Goal: Task Accomplishment & Management: Manage account settings

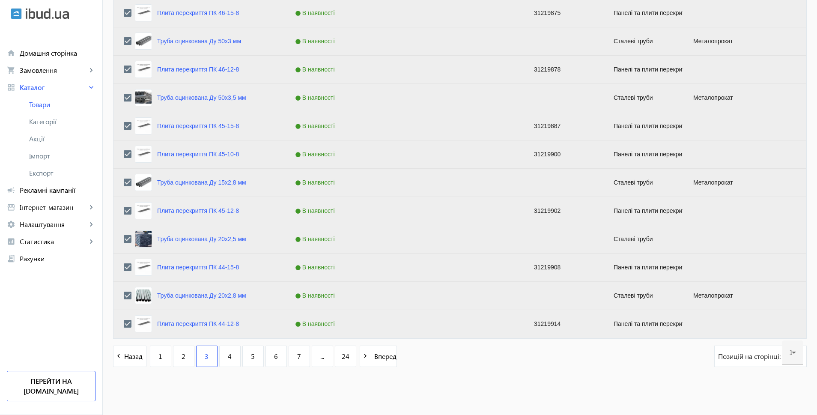
scroll to position [730, 0]
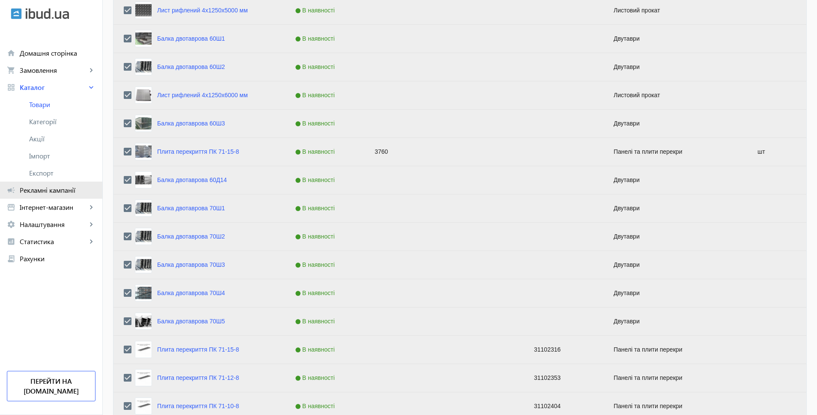
click at [59, 189] on span "Рекламні кампанії" at bounding box center [58, 190] width 76 height 9
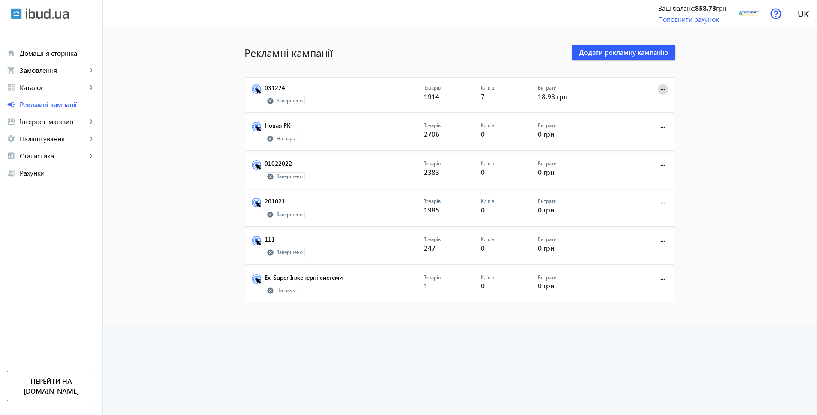
click at [661, 90] on mat-icon "more_horiz" at bounding box center [662, 89] width 9 height 9
click at [656, 104] on button "Редагувати" at bounding box center [635, 108] width 59 height 21
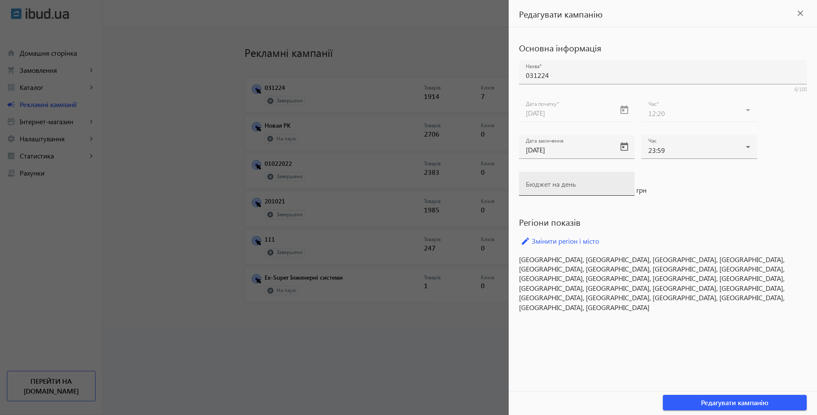
click at [609, 188] on input "Бюджет на день" at bounding box center [577, 186] width 102 height 9
click at [697, 186] on div "Бюджет на день грн" at bounding box center [663, 190] width 288 height 37
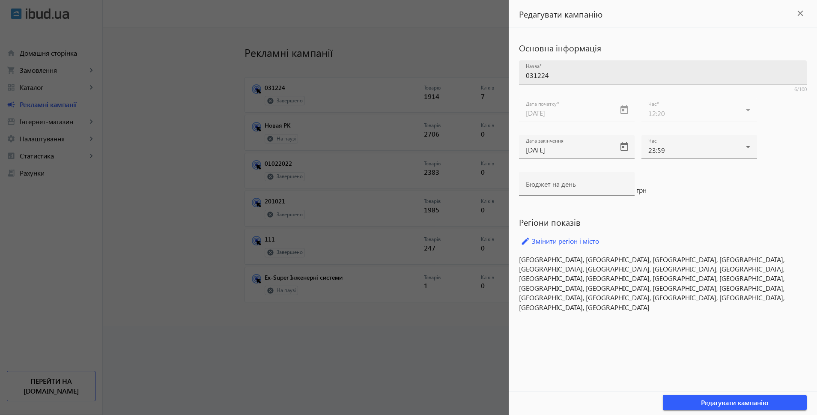
click at [562, 71] on input "031224" at bounding box center [663, 75] width 274 height 9
click at [709, 399] on span "Редагувати кампанію" at bounding box center [735, 402] width 68 height 9
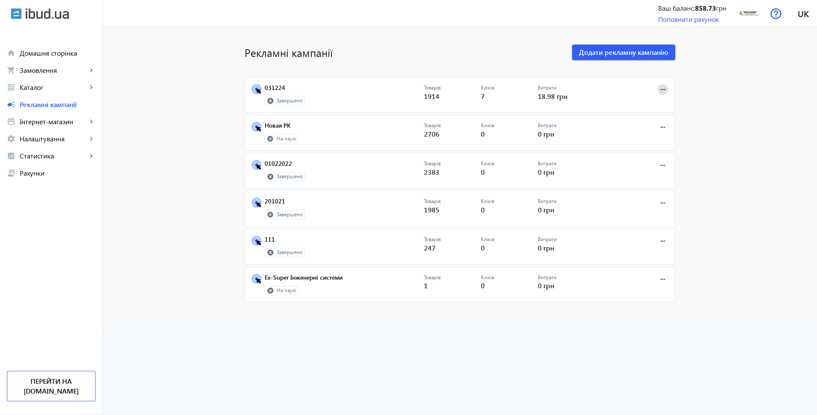
click at [758, 249] on mat-sidenav-content "Рекламні кампанії Додати рекламну кампанію 031224 Завершено Товарів 1914 Кліків…" at bounding box center [460, 176] width 714 height 299
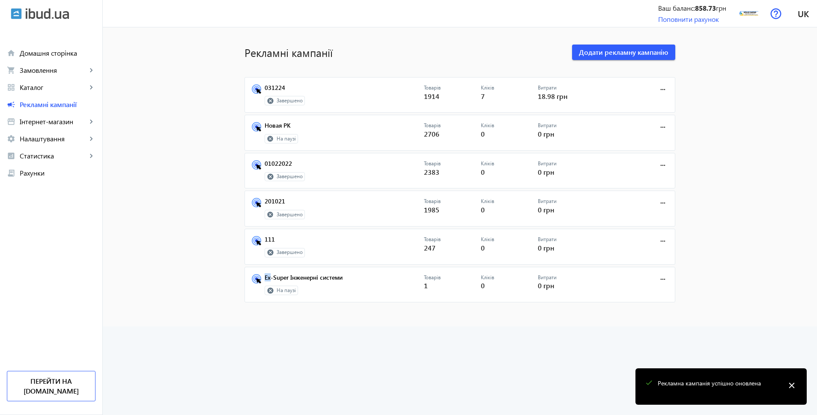
click at [758, 249] on mat-sidenav-content "Рекламні кампанії Додати рекламну кампанію 031224 Завершено Товарів 1914 Кліків…" at bounding box center [460, 176] width 714 height 299
drag, startPoint x: 758, startPoint y: 249, endPoint x: 498, endPoint y: 149, distance: 279.0
click at [739, 241] on mat-sidenav-content "Рекламні кампанії Додати рекламну кампанію 031224 Завершено Товарів 1914 Кліків…" at bounding box center [460, 176] width 714 height 299
drag, startPoint x: 499, startPoint y: 106, endPoint x: 332, endPoint y: 89, distance: 167.3
click at [499, 105] on mat-card "031224 Завершено Товарів 1914 Кліків 7 Витрати 18.98 грн more_horiz" at bounding box center [459, 95] width 431 height 36
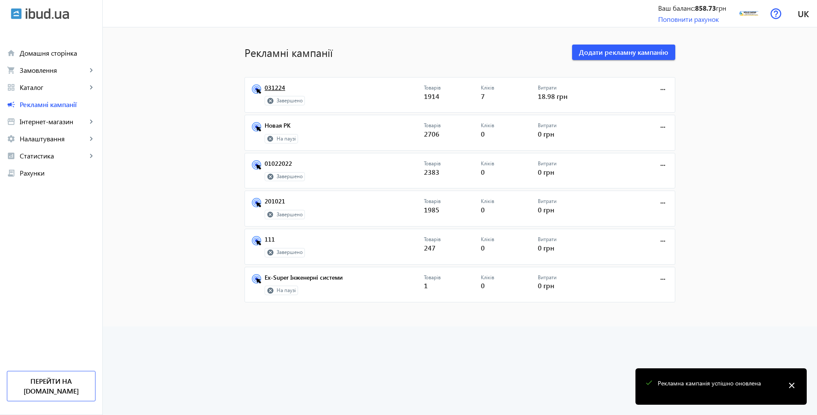
click at [276, 89] on link "031224" at bounding box center [344, 90] width 159 height 12
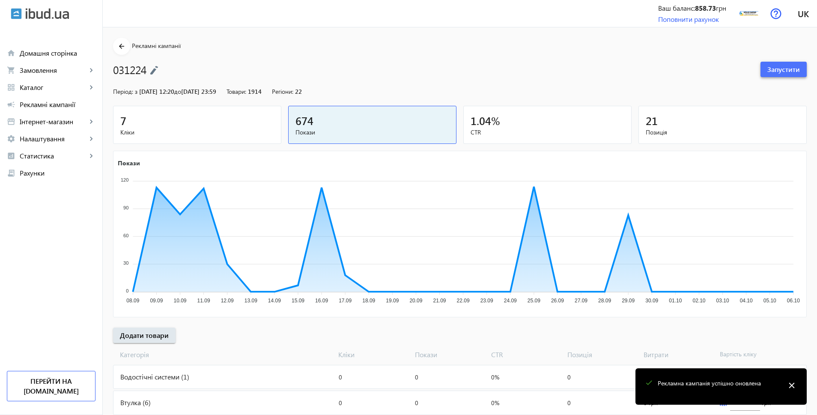
click at [781, 69] on span "Запустити" at bounding box center [783, 69] width 33 height 9
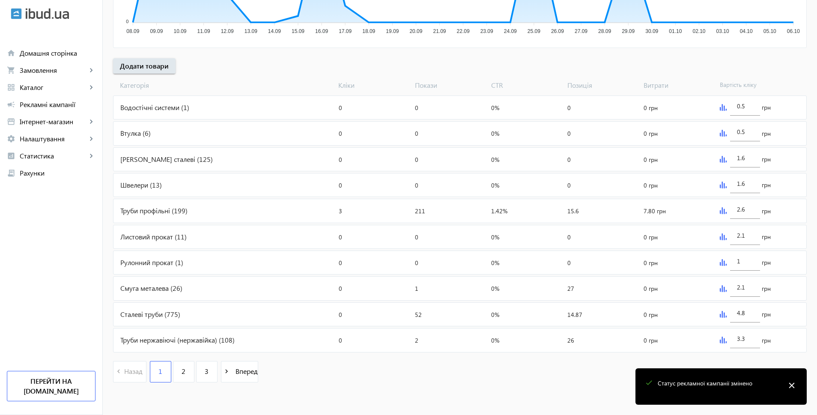
click at [723, 105] on img at bounding box center [722, 107] width 7 height 7
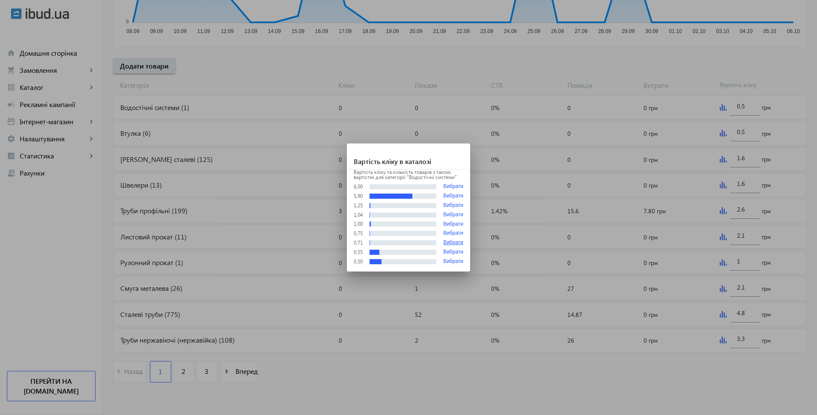
click at [450, 241] on button "Вибрати" at bounding box center [453, 243] width 20 height 6
type input "0.71"
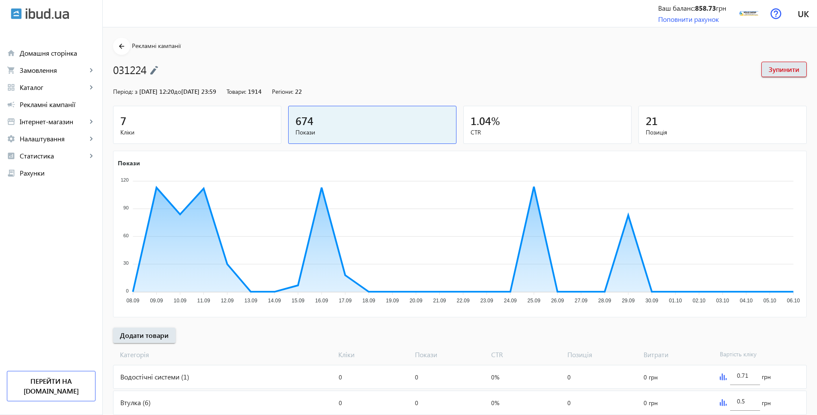
scroll to position [269, 0]
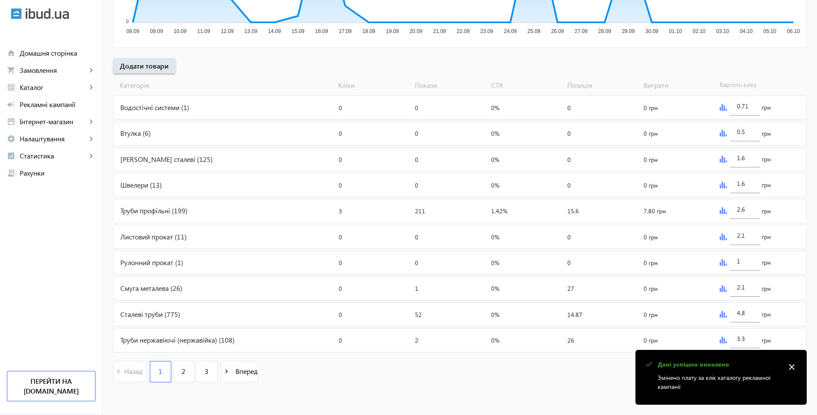
click at [723, 158] on img at bounding box center [722, 159] width 7 height 7
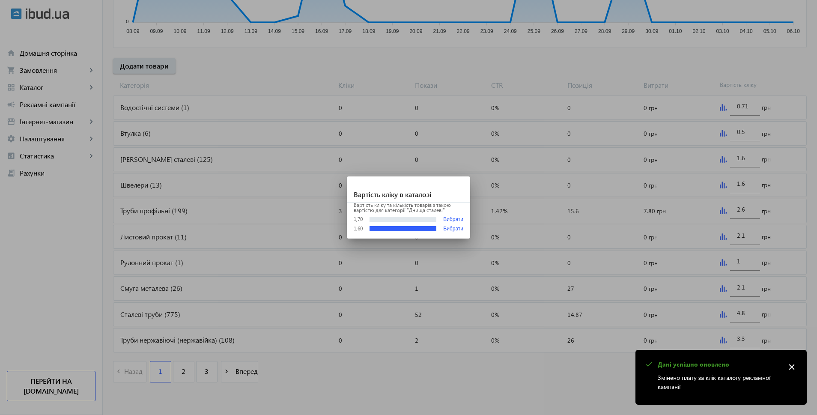
scroll to position [0, 0]
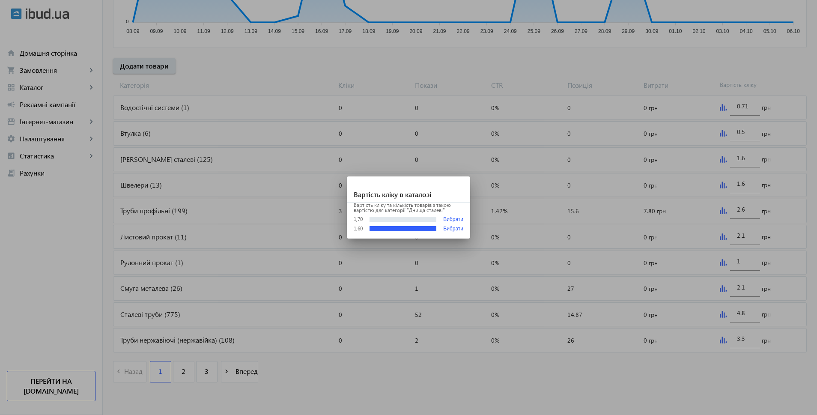
click at [422, 217] on div at bounding box center [402, 219] width 67 height 5
click at [456, 216] on button "Вибрати" at bounding box center [453, 219] width 20 height 6
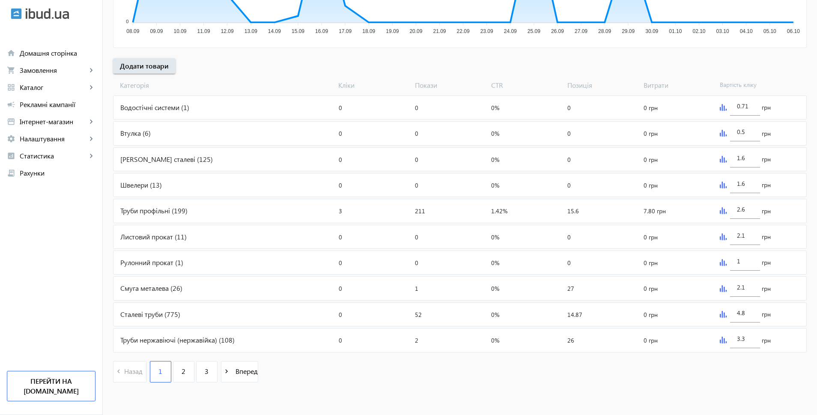
type input "1.7"
click at [721, 183] on img at bounding box center [722, 184] width 7 height 7
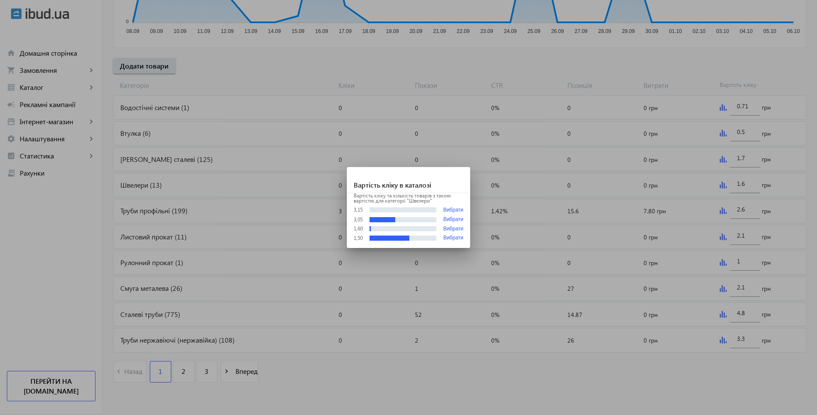
scroll to position [0, 0]
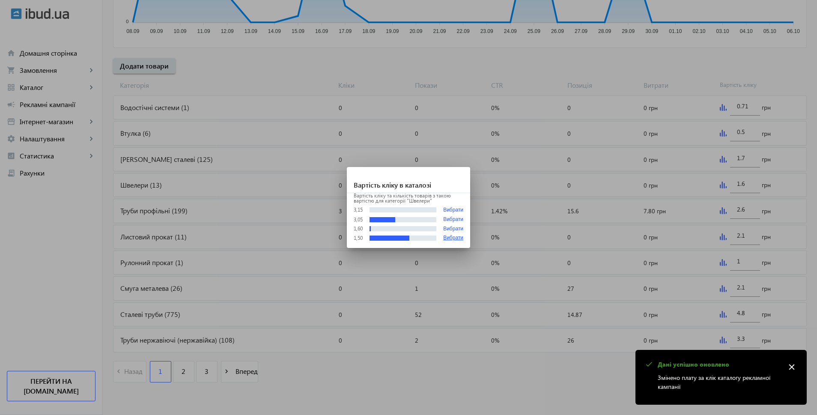
click at [457, 237] on button "Вибрати" at bounding box center [453, 238] width 20 height 6
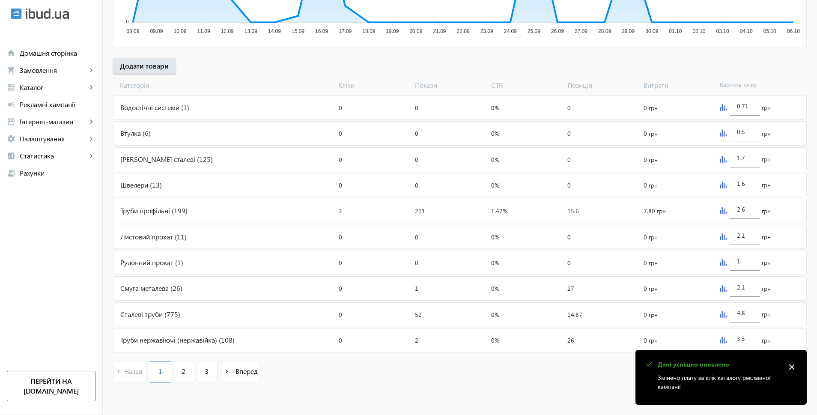
type input "1.5"
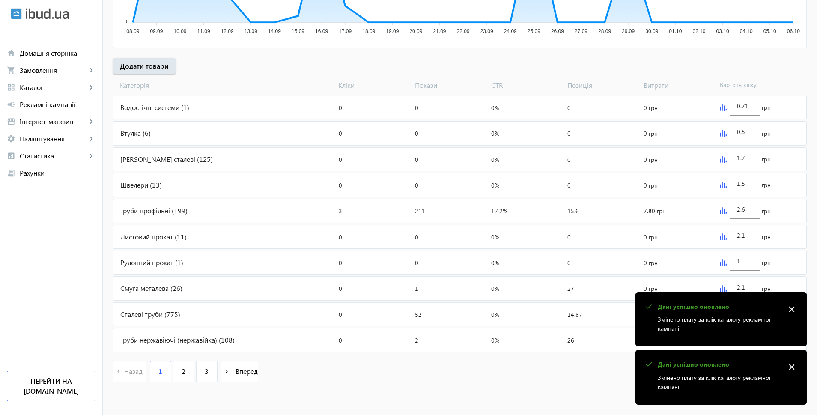
click at [724, 208] on img at bounding box center [722, 210] width 7 height 7
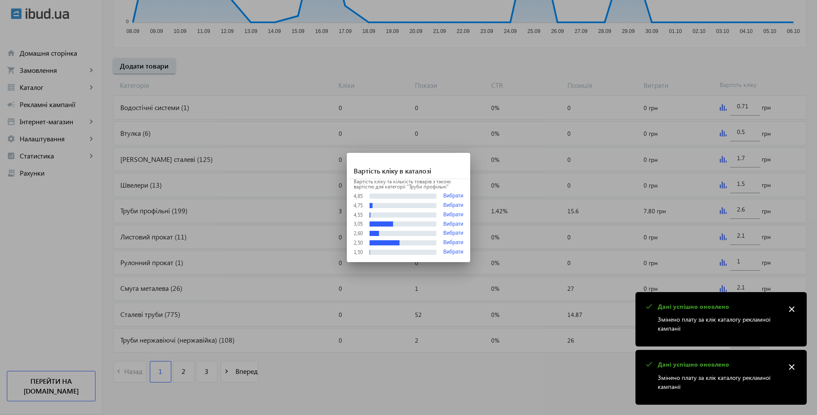
scroll to position [0, 0]
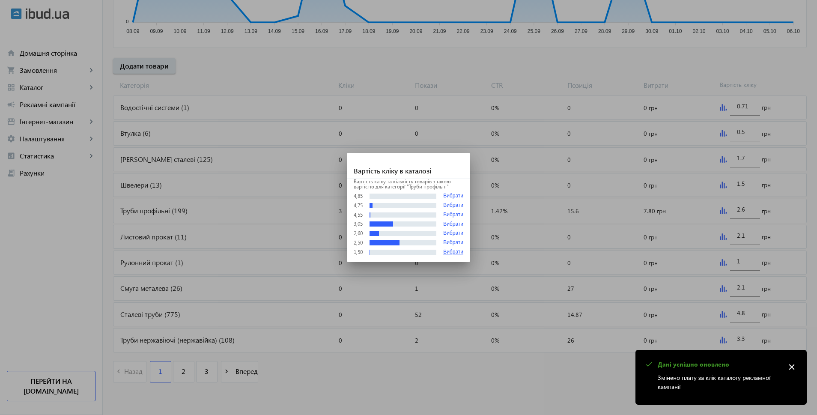
click at [455, 252] on button "Вибрати" at bounding box center [453, 252] width 20 height 6
type input "1.5"
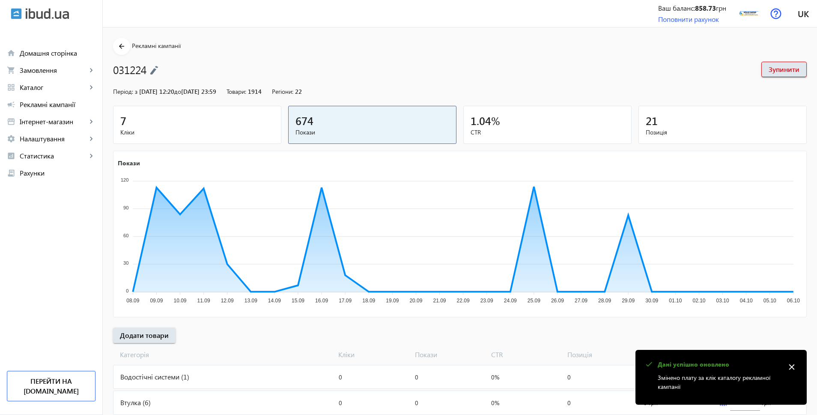
scroll to position [269, 0]
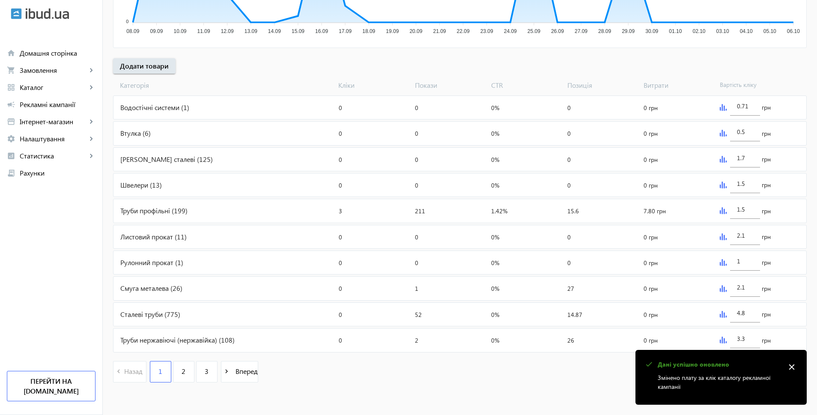
click at [791, 366] on mat-icon "close" at bounding box center [791, 366] width 13 height 13
click at [720, 237] on img at bounding box center [722, 236] width 7 height 7
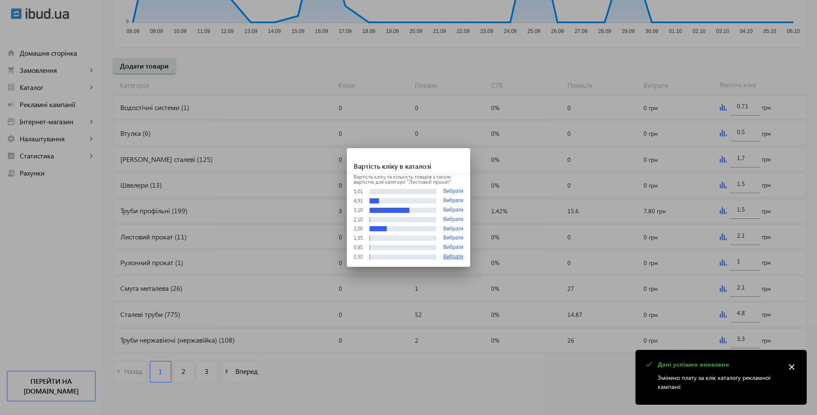
click at [454, 259] on button "Вибрати" at bounding box center [453, 257] width 20 height 6
type input "0.5"
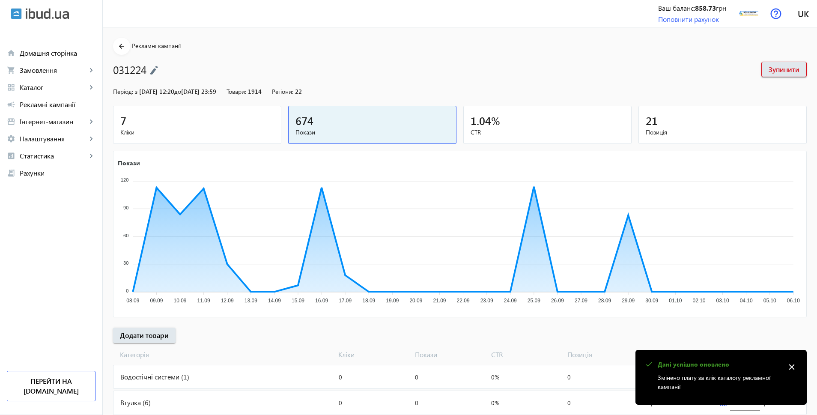
scroll to position [269, 0]
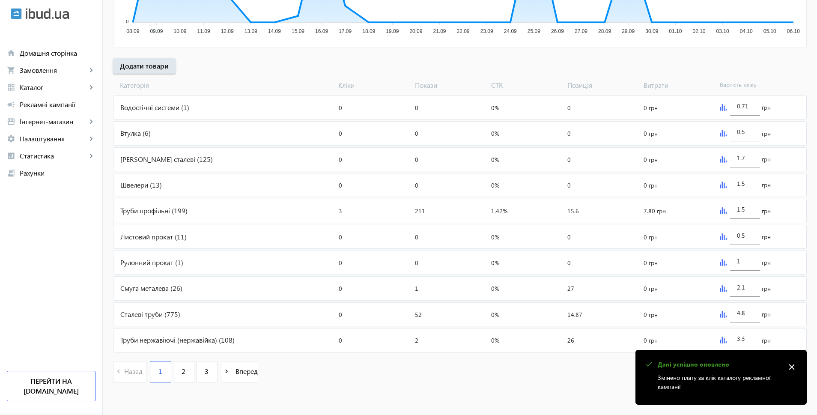
click at [454, 255] on div "Покази: 0" at bounding box center [449, 262] width 76 height 23
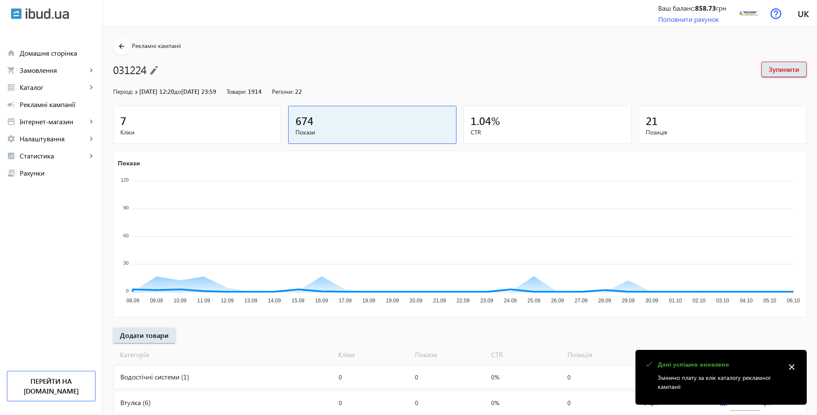
scroll to position [269, 0]
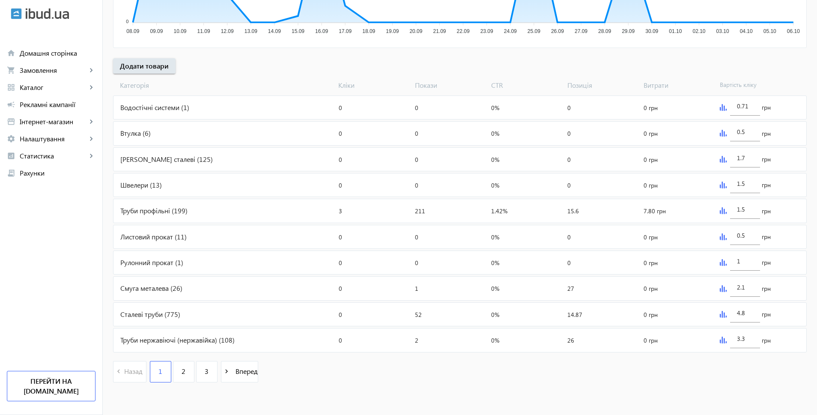
click at [722, 286] on img at bounding box center [722, 288] width 7 height 7
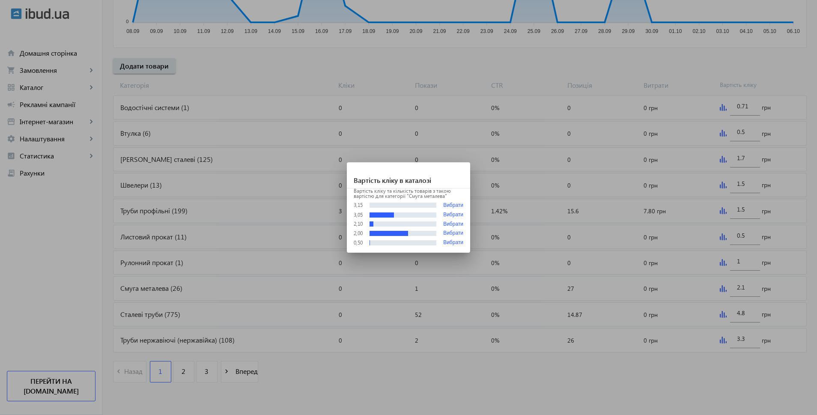
scroll to position [0, 0]
click at [450, 242] on button "Вибрати" at bounding box center [453, 243] width 20 height 6
type input "0.5"
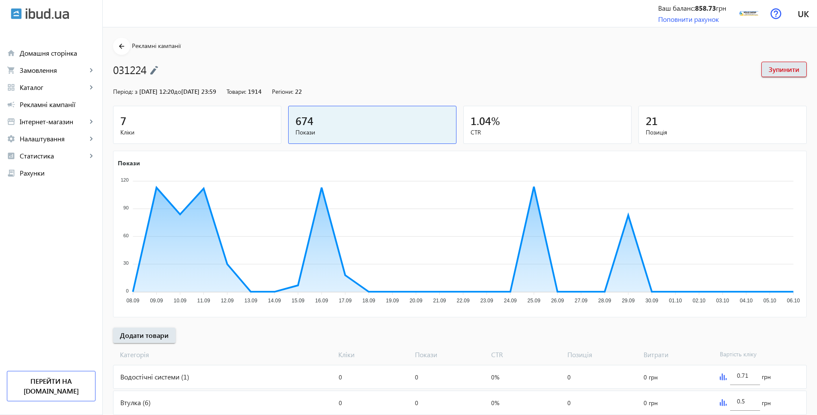
scroll to position [269, 0]
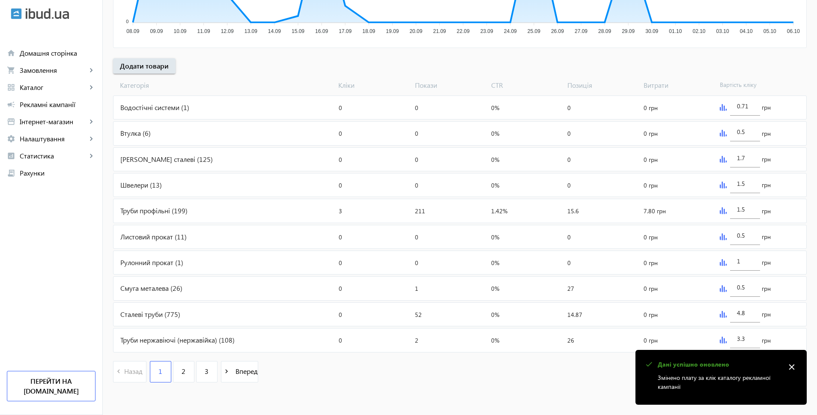
click at [716, 314] on div "4.8 грн" at bounding box center [761, 314] width 90 height 23
click at [722, 314] on img at bounding box center [722, 314] width 7 height 7
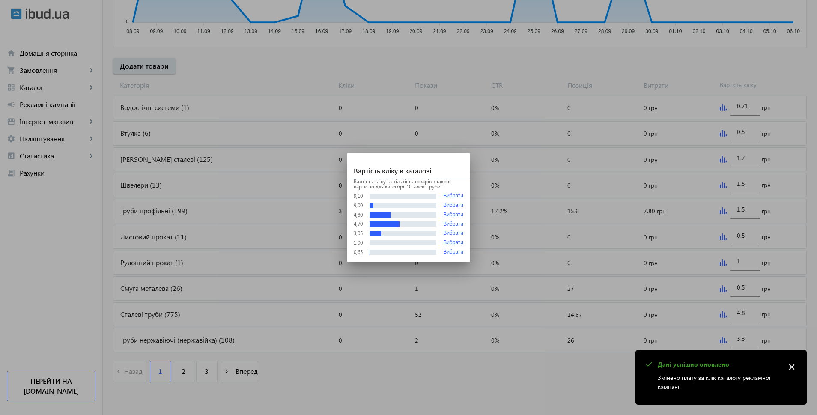
scroll to position [0, 0]
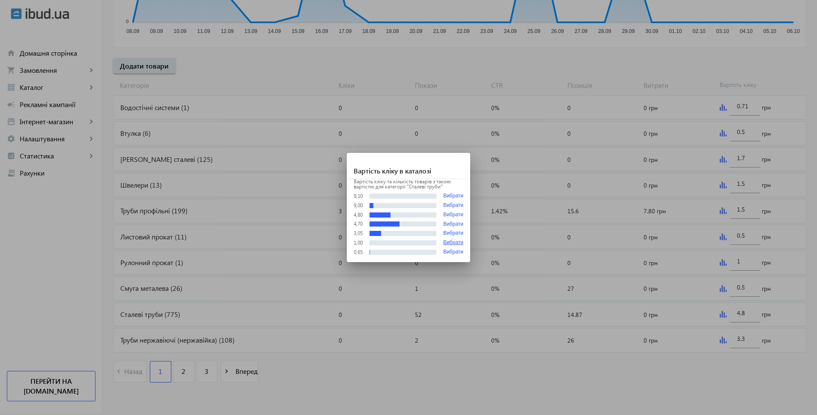
click at [455, 242] on button "Вибрати" at bounding box center [453, 243] width 20 height 6
type input "1"
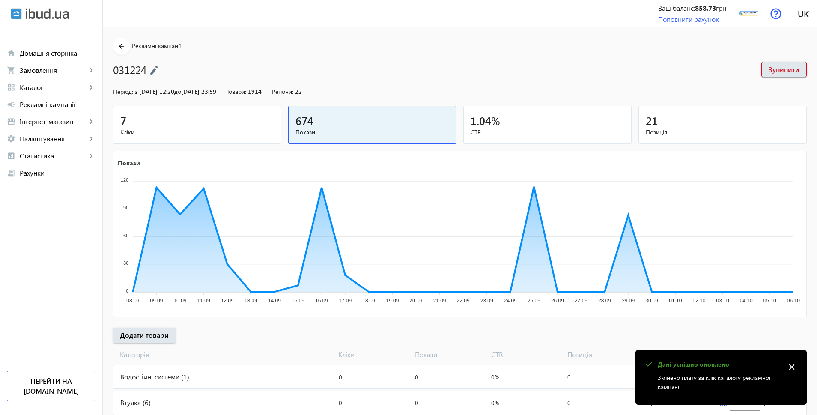
scroll to position [269, 0]
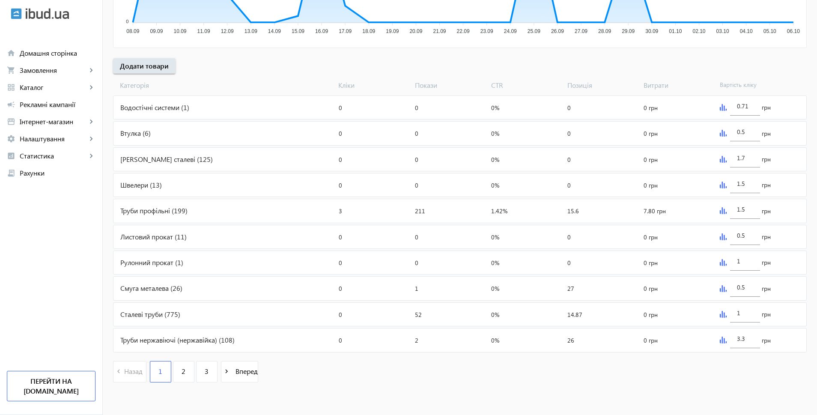
click at [720, 339] on img at bounding box center [722, 339] width 7 height 7
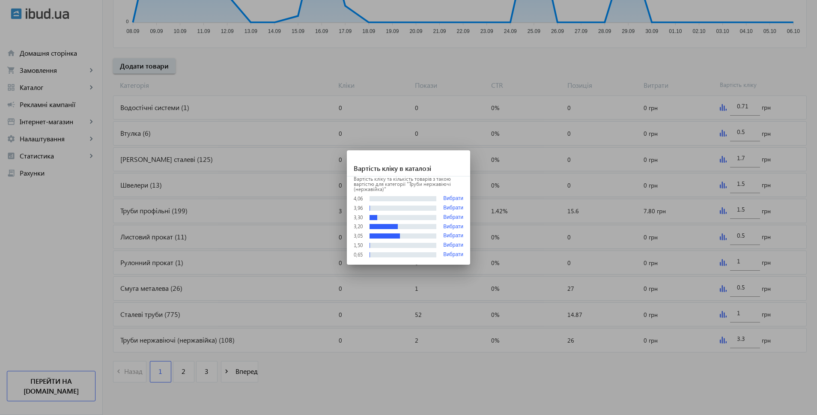
scroll to position [0, 0]
click at [449, 207] on button "Вибрати" at bounding box center [453, 208] width 20 height 6
type input "3.96"
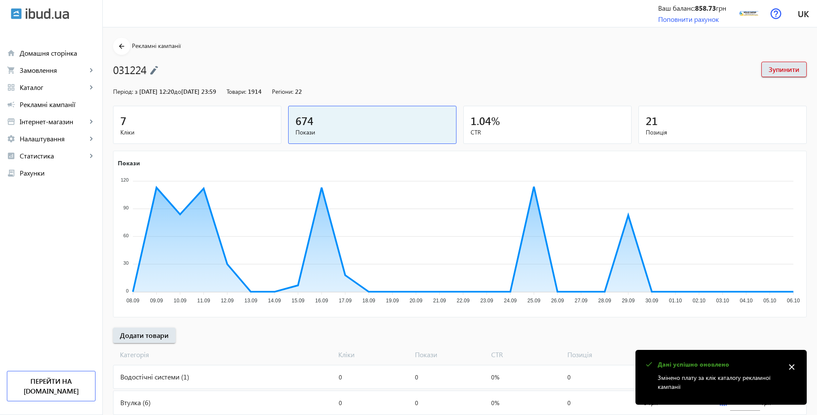
scroll to position [269, 0]
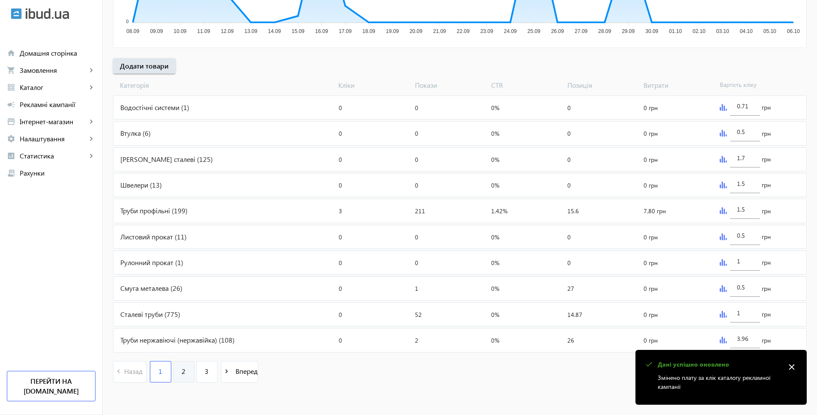
click at [173, 374] on link "2" at bounding box center [183, 371] width 21 height 21
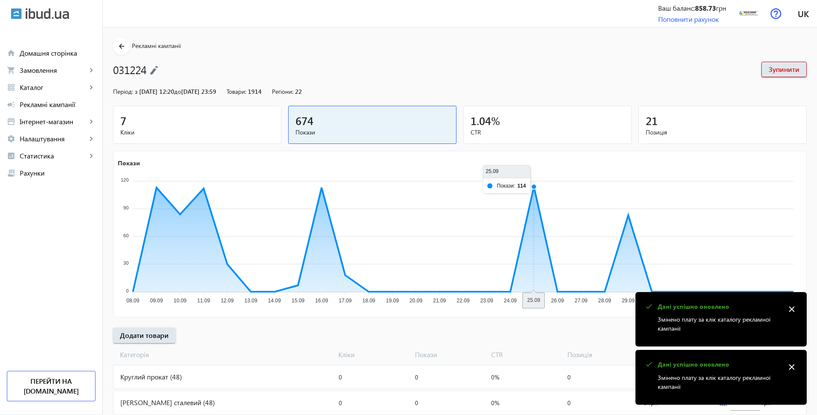
scroll to position [269, 0]
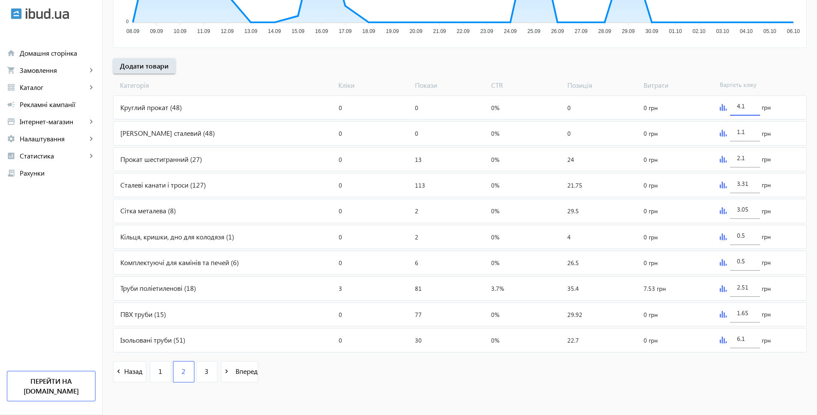
click at [744, 107] on input "4.1" at bounding box center [745, 106] width 16 height 8
click at [719, 109] on img at bounding box center [722, 107] width 7 height 7
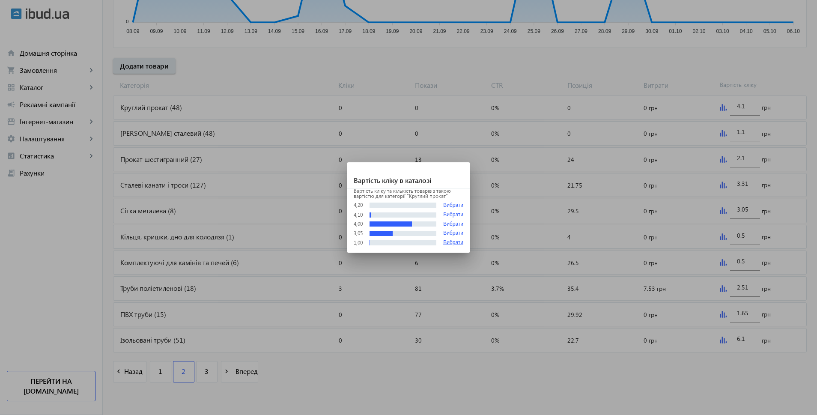
click at [455, 243] on button "Вибрати" at bounding box center [453, 243] width 20 height 6
type input "1"
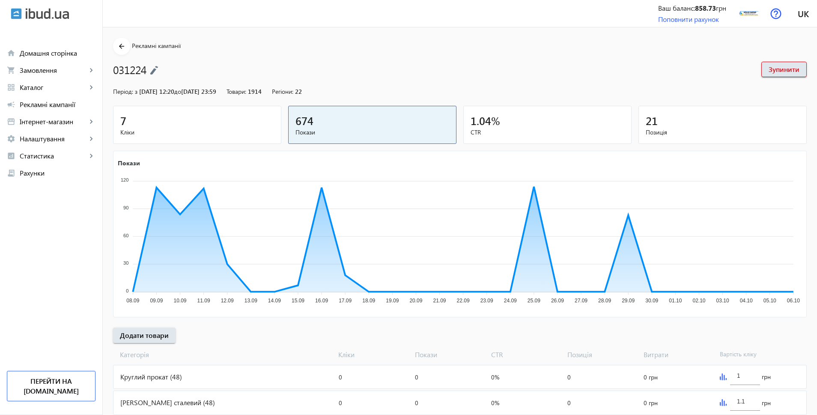
scroll to position [269, 0]
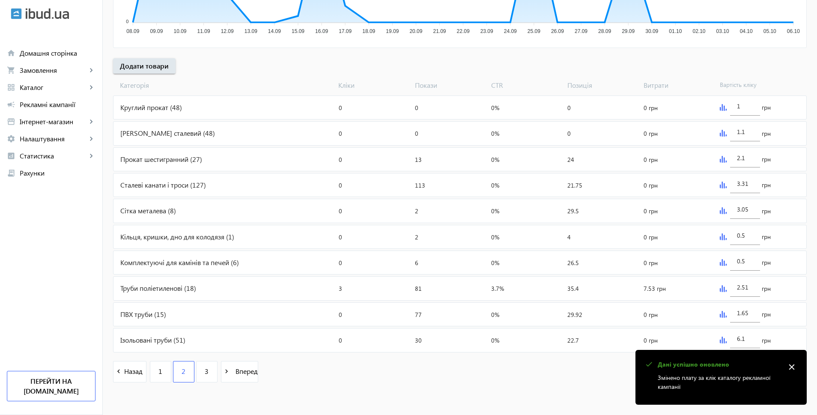
click at [721, 135] on img at bounding box center [722, 133] width 7 height 7
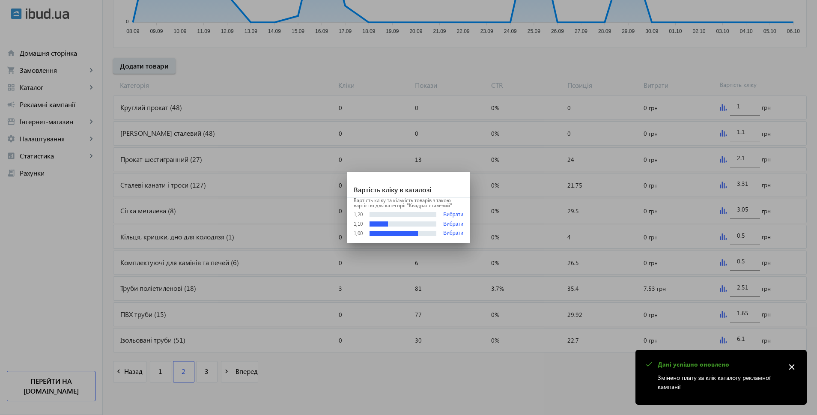
scroll to position [0, 0]
click at [450, 230] on button "Вибрати" at bounding box center [453, 233] width 20 height 6
type input "1"
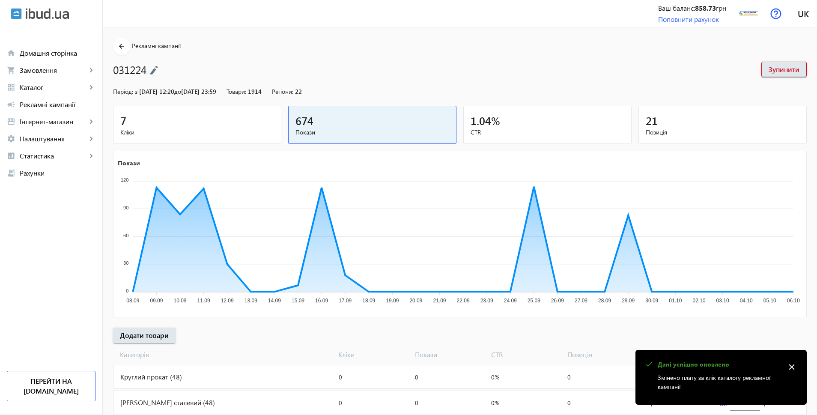
scroll to position [269, 0]
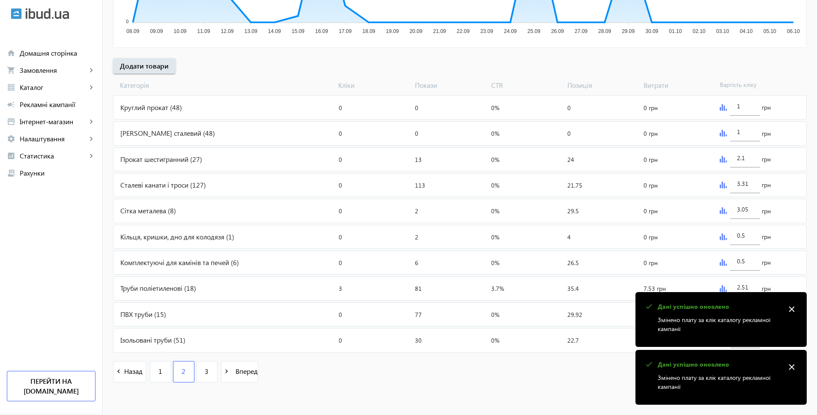
click at [722, 158] on img at bounding box center [722, 159] width 7 height 7
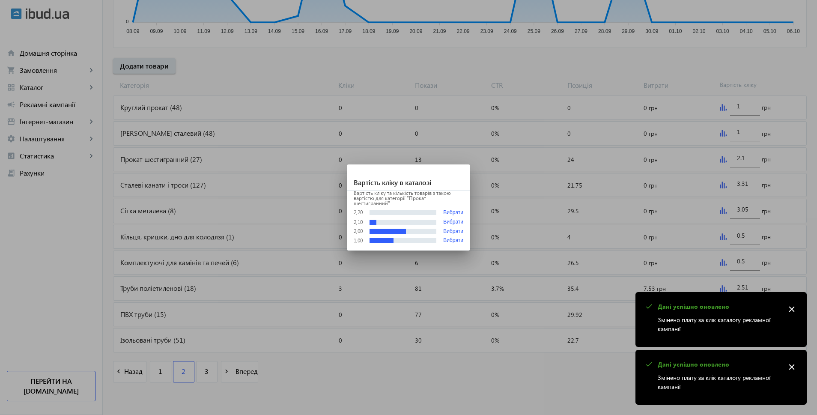
scroll to position [0, 0]
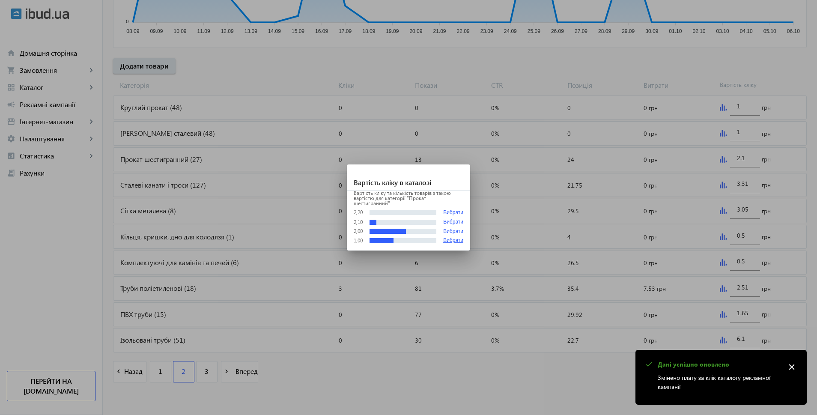
click at [450, 238] on button "Вибрати" at bounding box center [453, 241] width 20 height 6
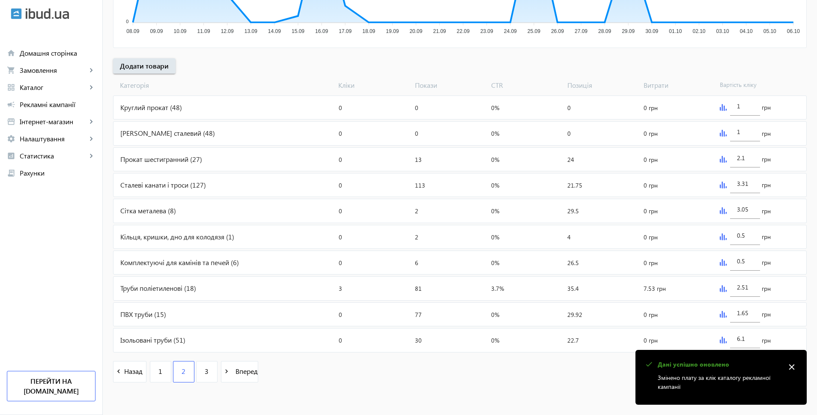
type input "1"
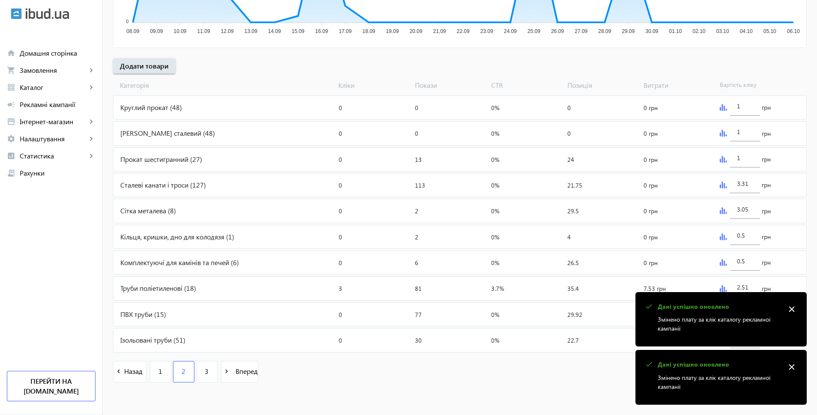
click at [719, 186] on img at bounding box center [722, 184] width 7 height 7
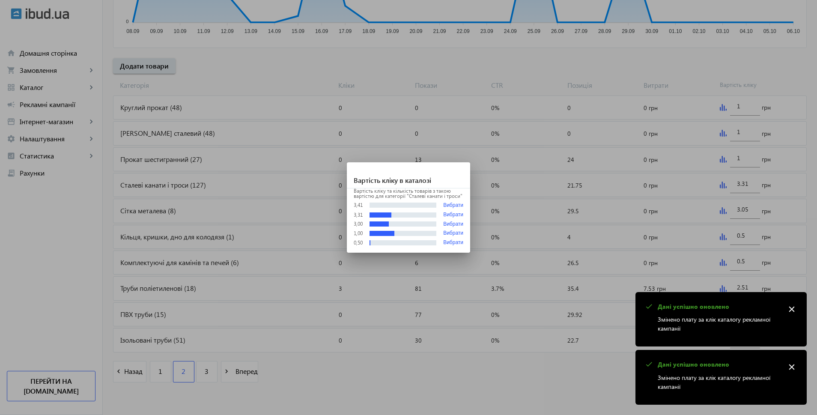
scroll to position [0, 0]
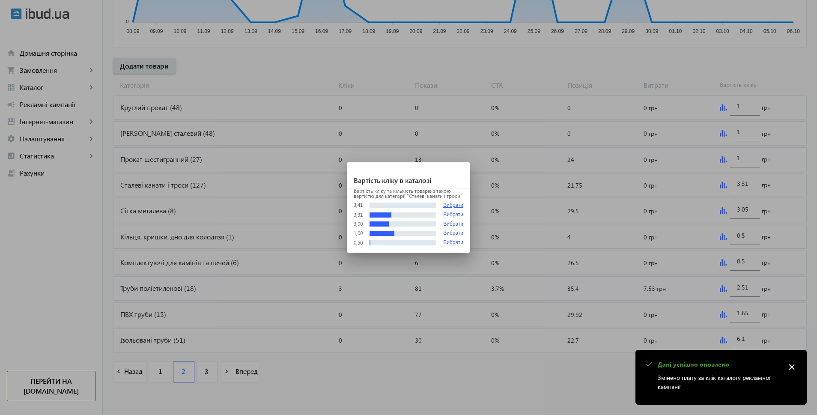
click at [454, 204] on button "Вибрати" at bounding box center [453, 205] width 20 height 6
type input "3.41"
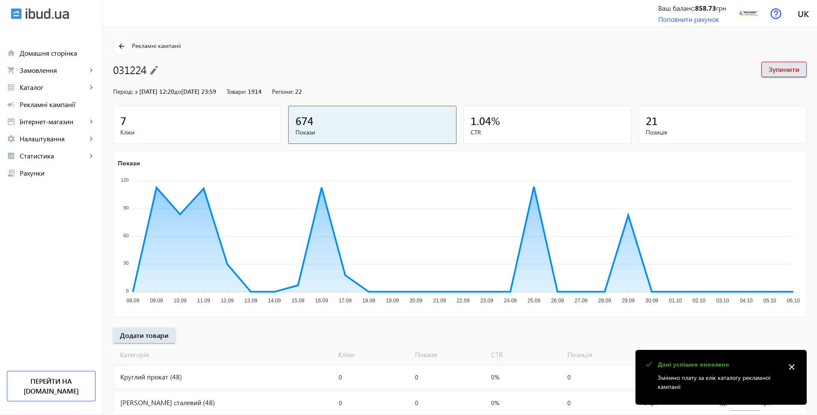
scroll to position [269, 0]
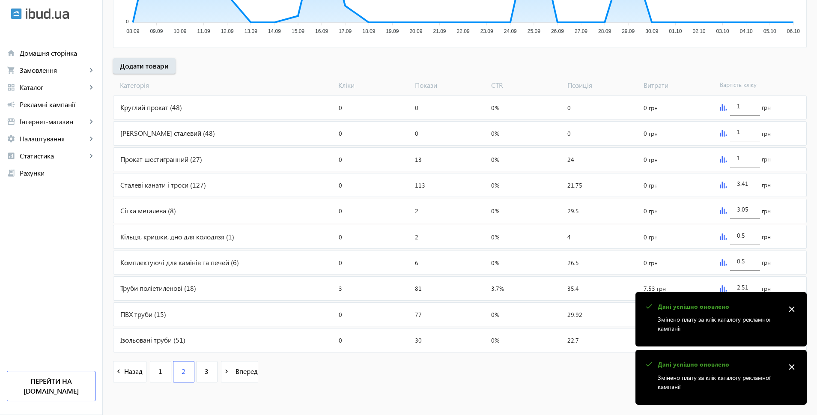
click at [176, 185] on div "Сталеві канати і троси (127)" at bounding box center [224, 184] width 222 height 23
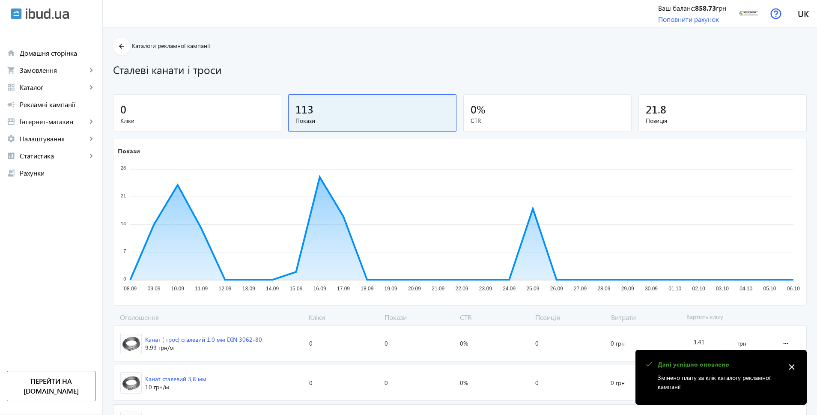
scroll to position [1153, 0]
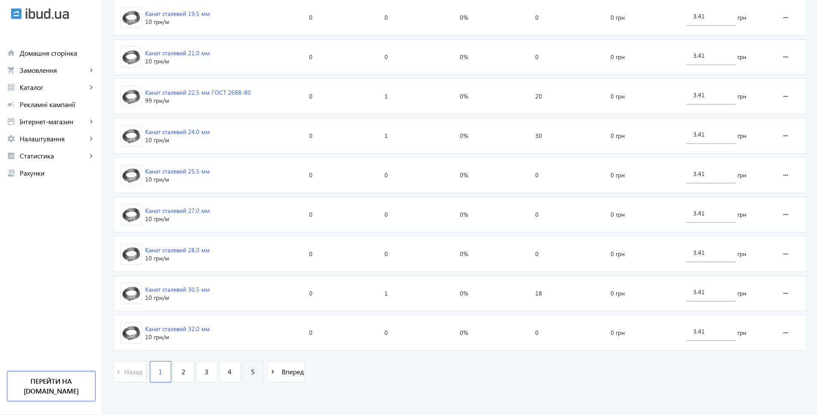
click at [243, 373] on link "5" at bounding box center [252, 371] width 21 height 21
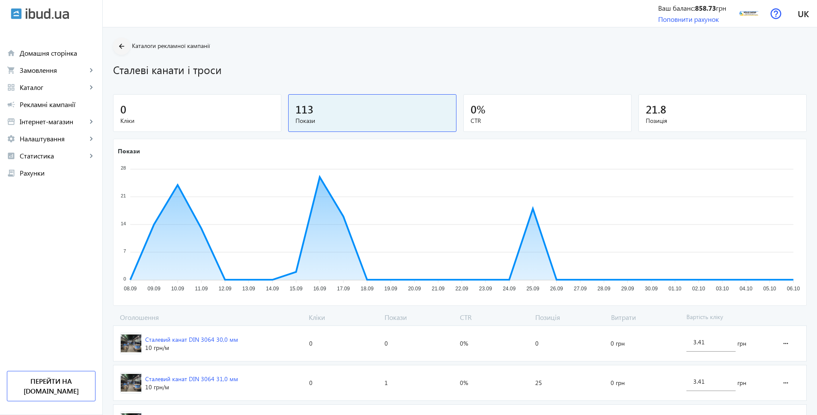
click at [117, 50] on mat-icon "arrow_back" at bounding box center [121, 46] width 11 height 11
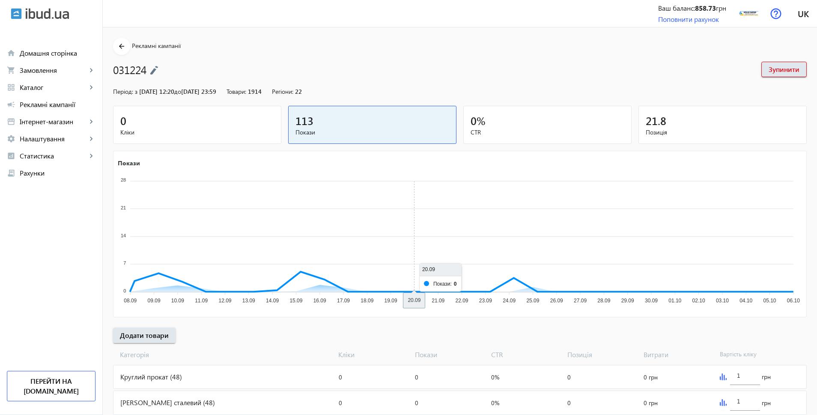
scroll to position [269, 0]
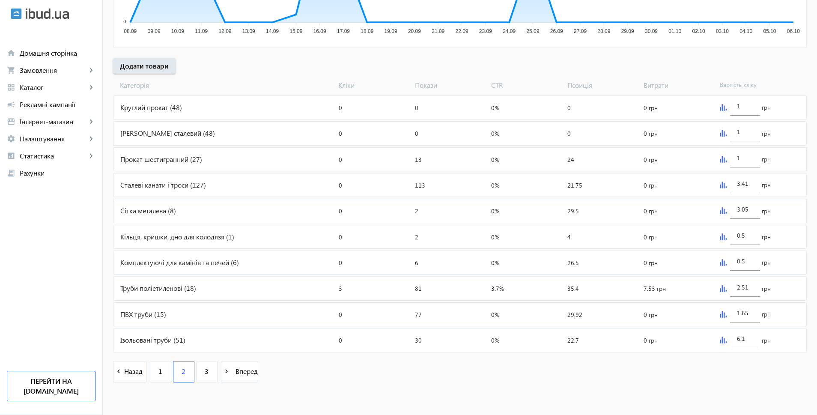
click at [721, 186] on img at bounding box center [722, 184] width 7 height 7
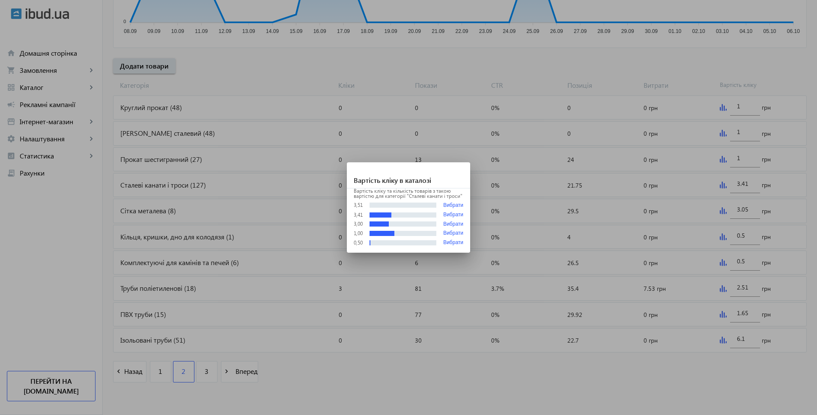
click at [440, 205] on div "3,51 Вибрати" at bounding box center [409, 205] width 110 height 6
click at [446, 205] on button "Вибрати" at bounding box center [453, 205] width 20 height 6
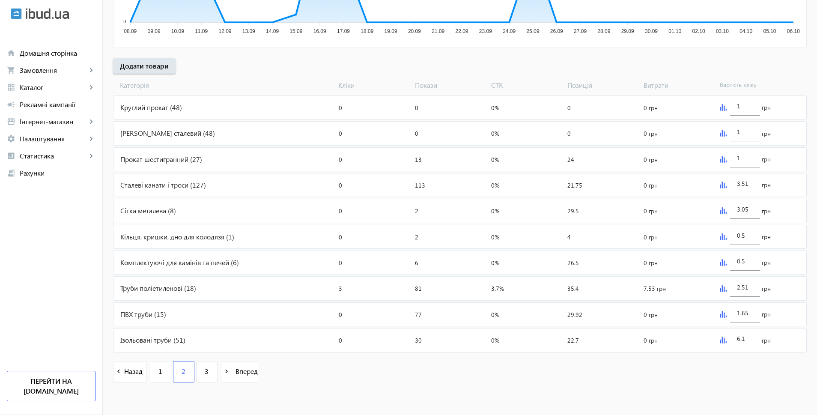
scroll to position [269, 0]
click at [722, 184] on img at bounding box center [722, 184] width 7 height 7
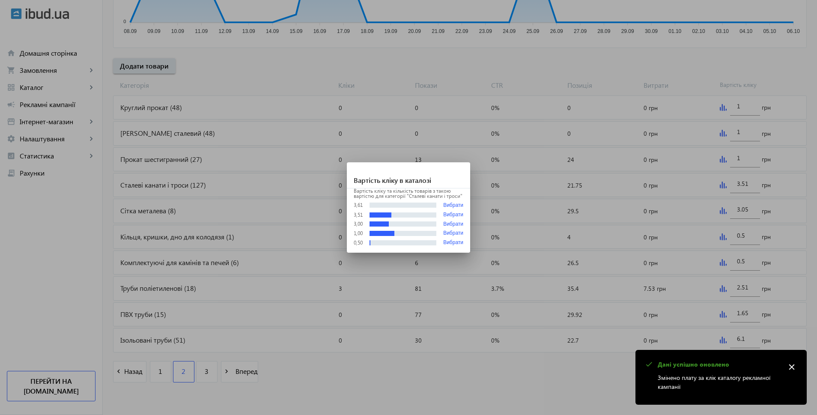
scroll to position [0, 0]
click at [449, 204] on button "Вибрати" at bounding box center [453, 205] width 20 height 6
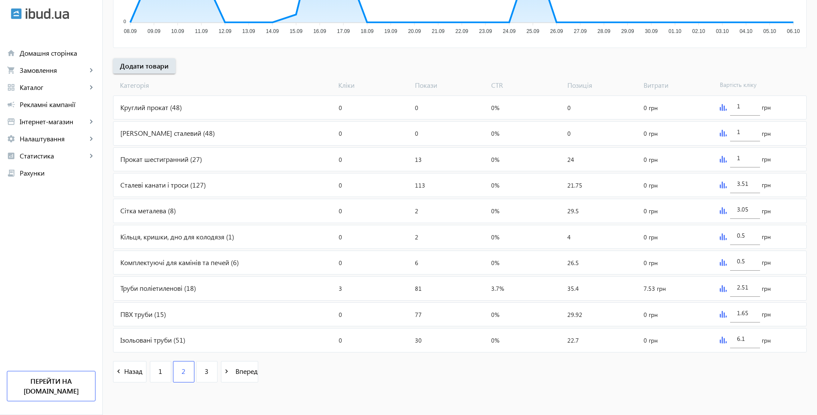
type input "3.61"
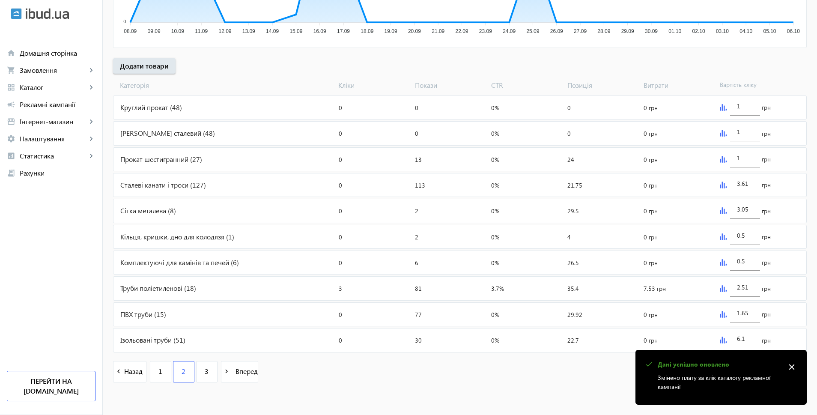
click at [721, 211] on img at bounding box center [722, 210] width 7 height 7
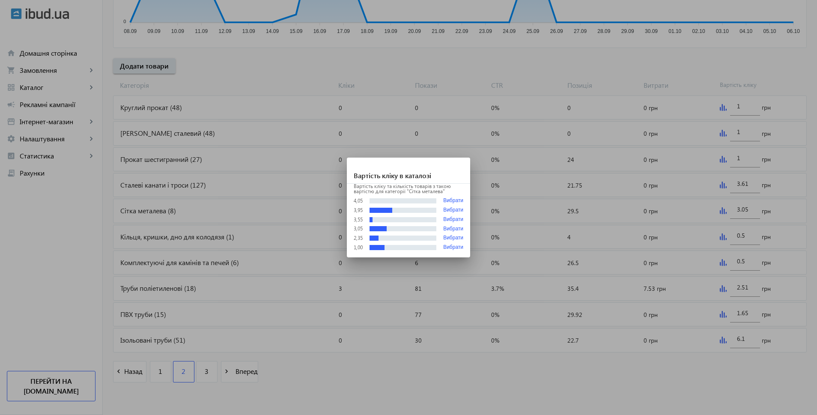
click at [631, 199] on div at bounding box center [408, 207] width 817 height 415
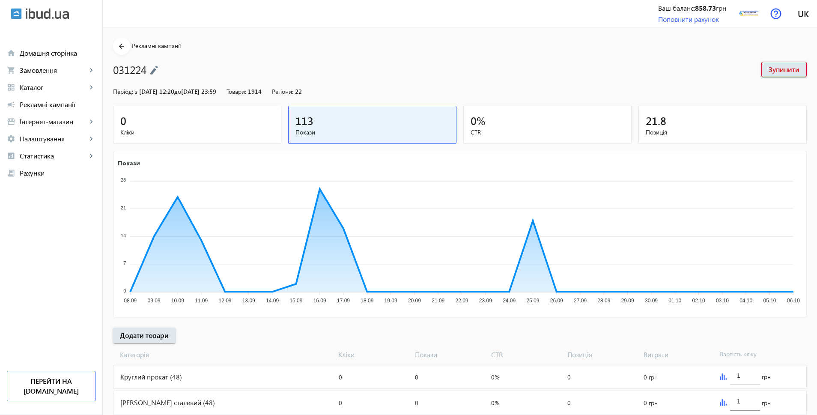
scroll to position [269, 0]
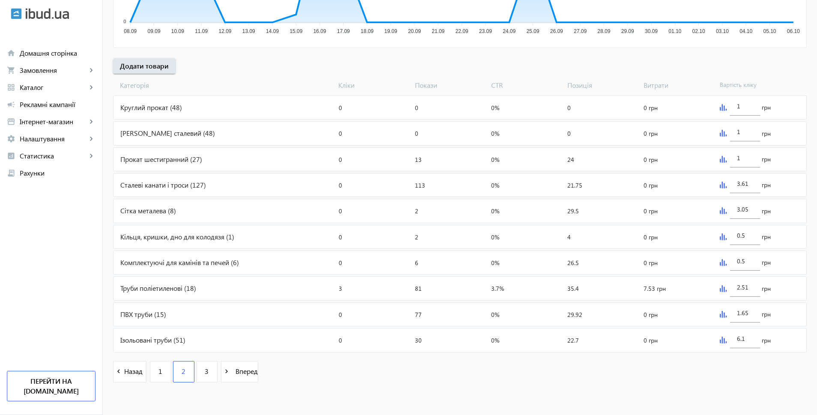
click at [717, 210] on div "3.05 грн" at bounding box center [761, 210] width 90 height 23
click at [721, 210] on img at bounding box center [722, 210] width 7 height 7
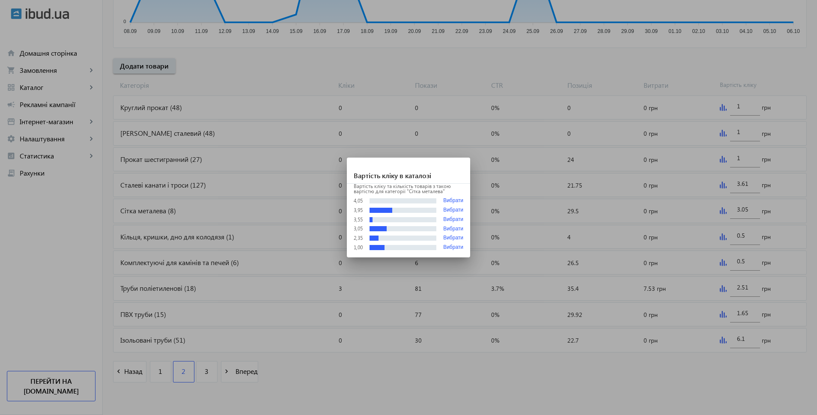
scroll to position [0, 0]
click at [449, 246] on button "Вибрати" at bounding box center [453, 247] width 20 height 6
type input "1"
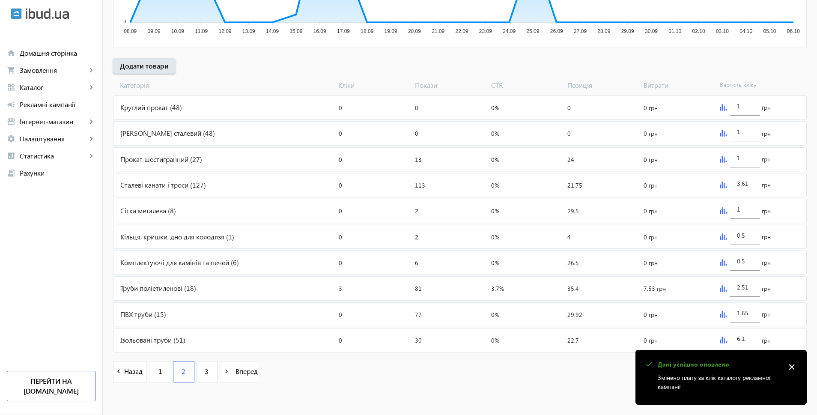
click at [721, 239] on img at bounding box center [722, 236] width 7 height 7
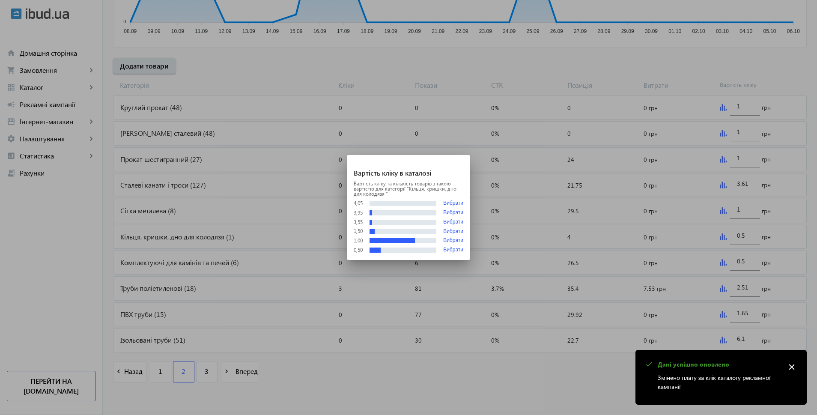
click at [160, 236] on div at bounding box center [408, 207] width 817 height 415
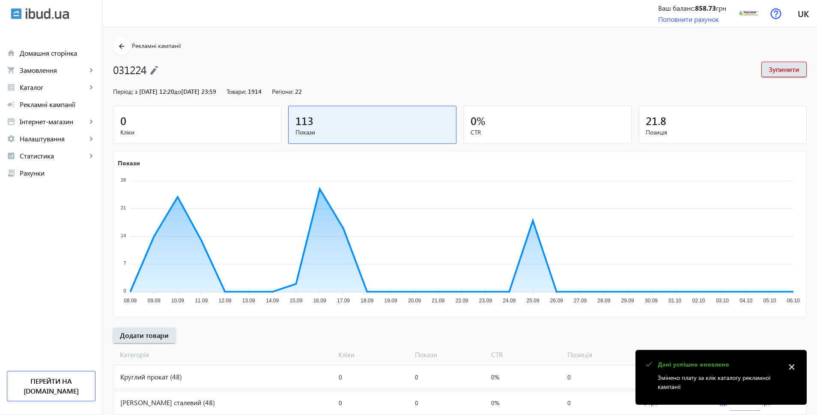
scroll to position [269, 0]
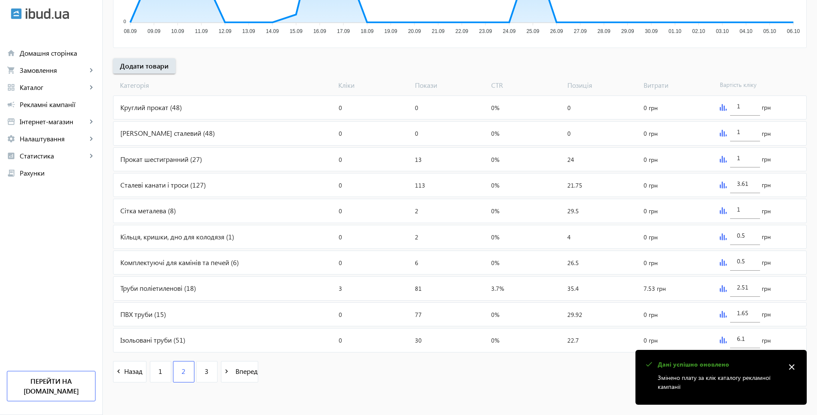
click at [160, 236] on div "Кільця, кришки, дно для колодязя (1)" at bounding box center [224, 236] width 222 height 23
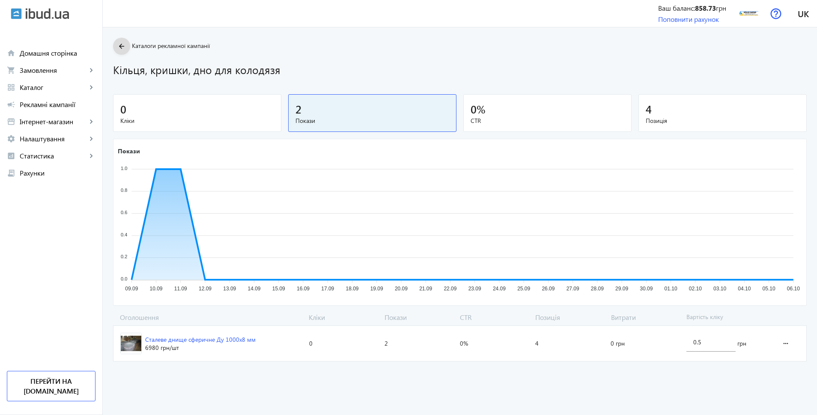
click at [116, 48] on mat-icon "arrow_back" at bounding box center [121, 46] width 11 height 11
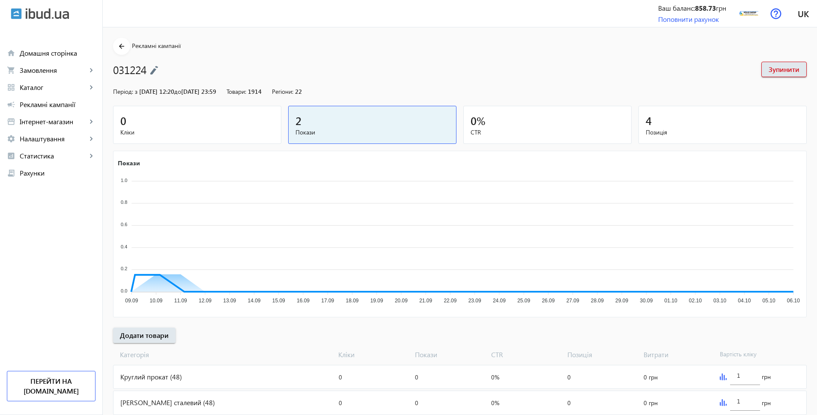
scroll to position [269, 0]
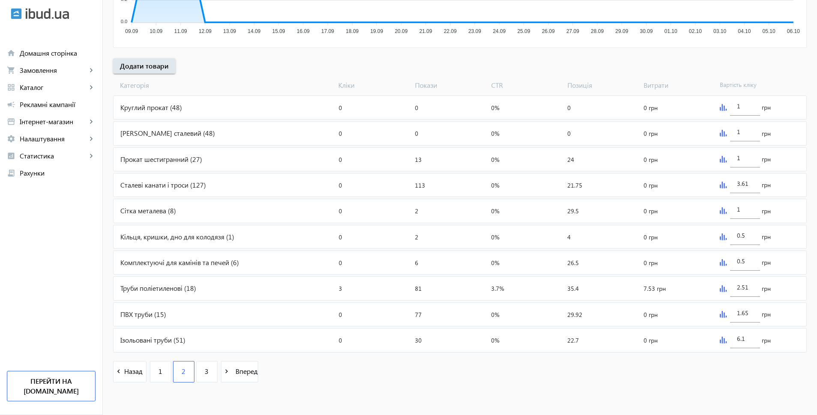
click at [724, 292] on div "2.51 грн" at bounding box center [761, 287] width 90 height 23
click at [722, 288] on img at bounding box center [722, 288] width 7 height 7
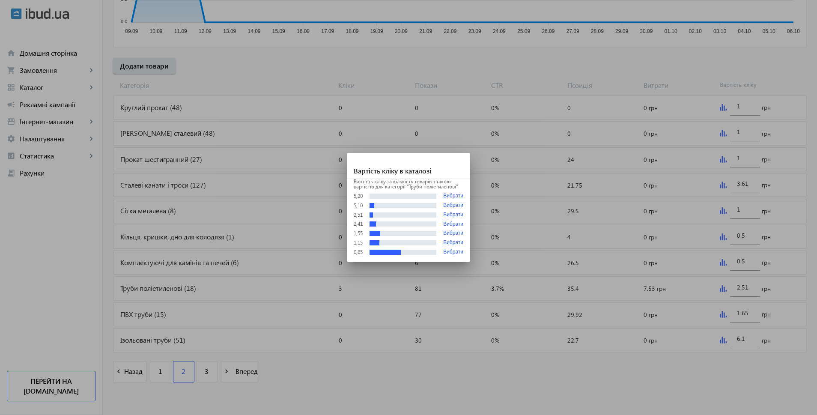
click at [460, 198] on button "Вибрати" at bounding box center [453, 196] width 20 height 6
type input "5.2"
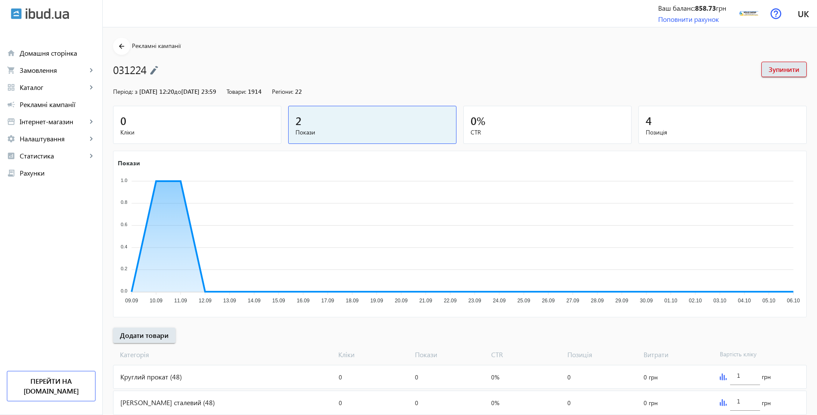
scroll to position [269, 0]
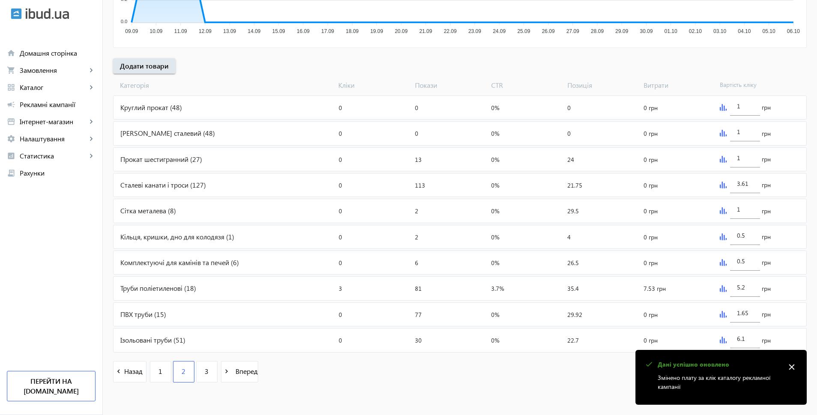
click at [724, 313] on img at bounding box center [722, 314] width 7 height 7
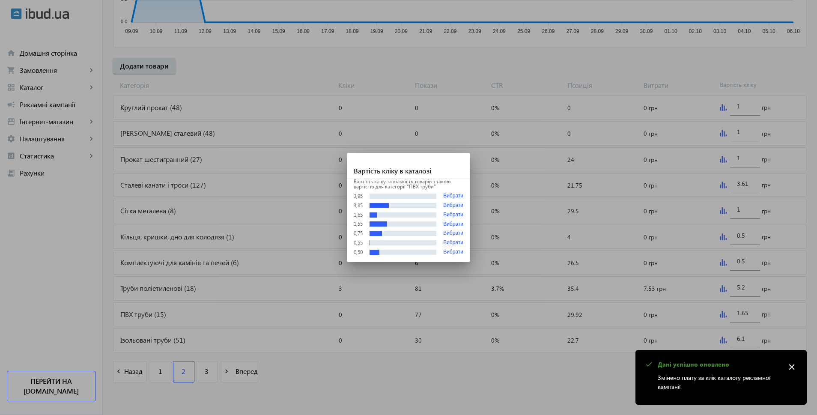
scroll to position [0, 0]
click at [450, 241] on button "Вибрати" at bounding box center [453, 243] width 20 height 6
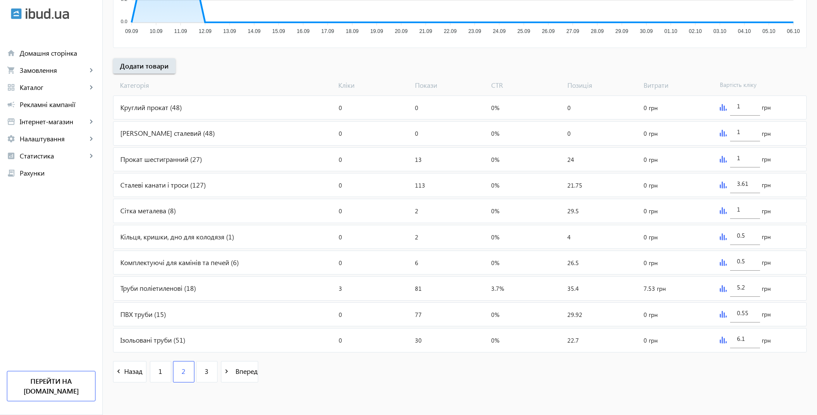
scroll to position [269, 0]
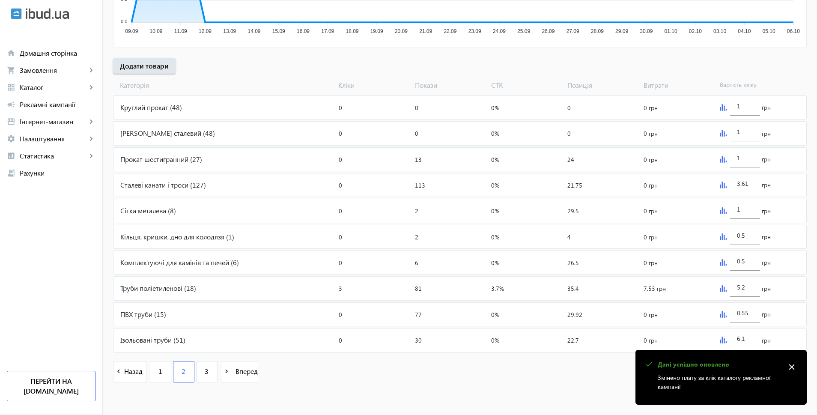
click at [722, 318] on img at bounding box center [722, 314] width 7 height 7
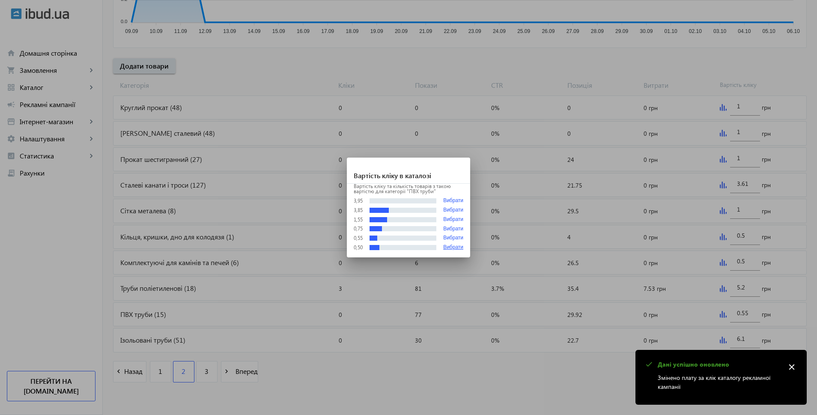
click at [452, 246] on button "Вибрати" at bounding box center [453, 247] width 20 height 6
type input "0.5"
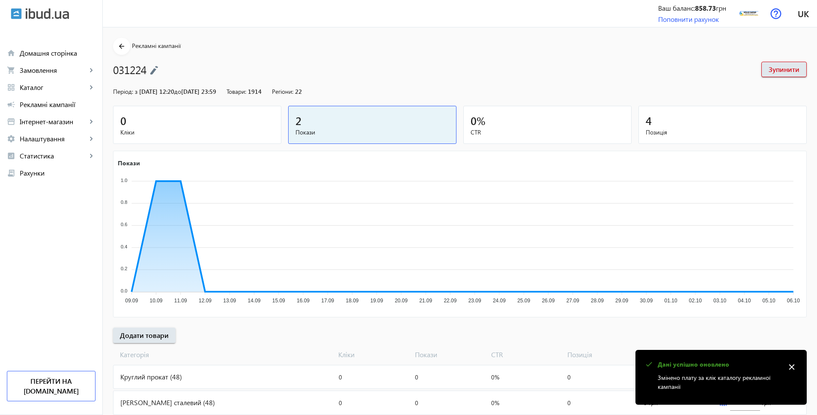
scroll to position [269, 0]
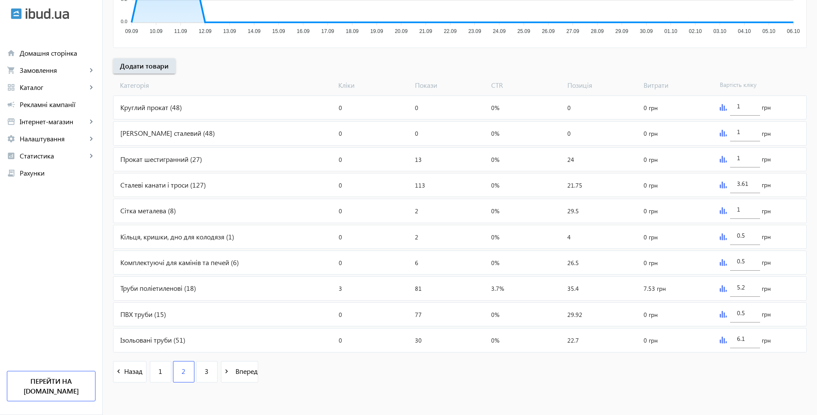
click at [720, 340] on img at bounding box center [722, 339] width 7 height 7
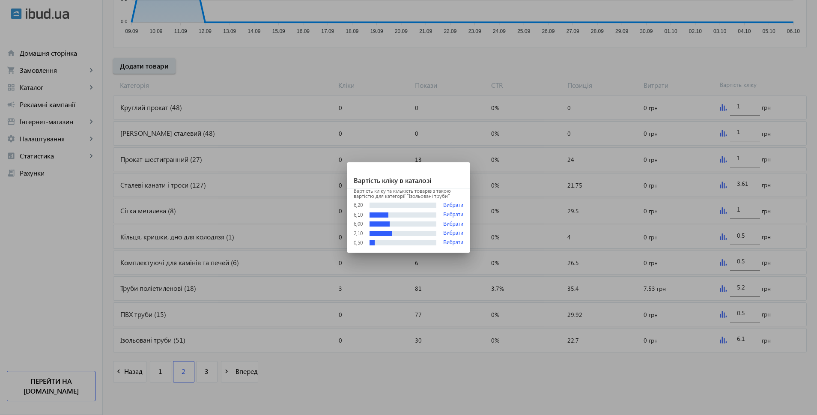
scroll to position [0, 0]
click at [511, 360] on div at bounding box center [408, 207] width 817 height 415
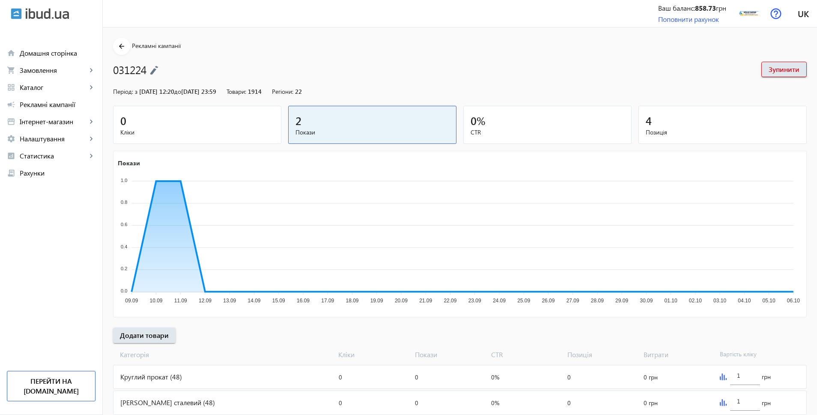
scroll to position [269, 0]
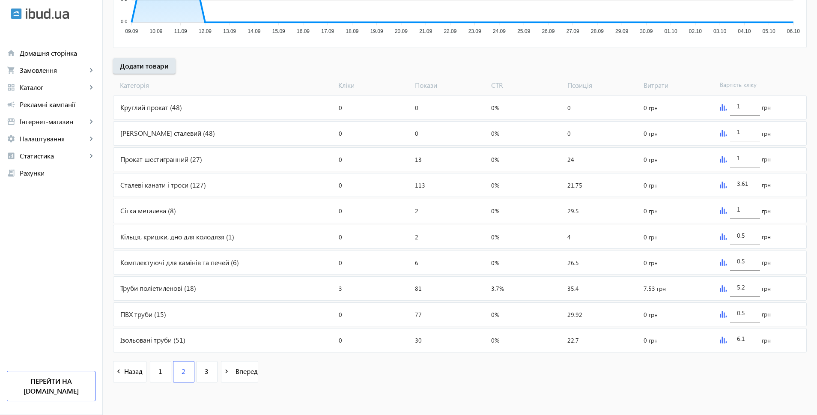
click at [719, 340] on img at bounding box center [722, 339] width 7 height 7
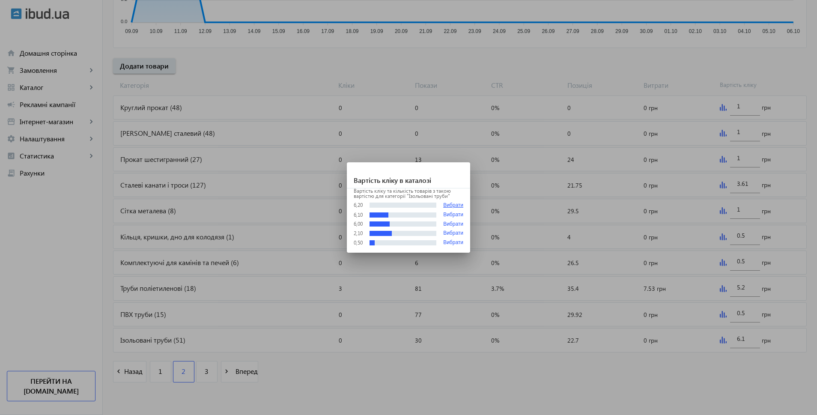
click at [453, 206] on button "Вибрати" at bounding box center [453, 205] width 20 height 6
type input "6.2"
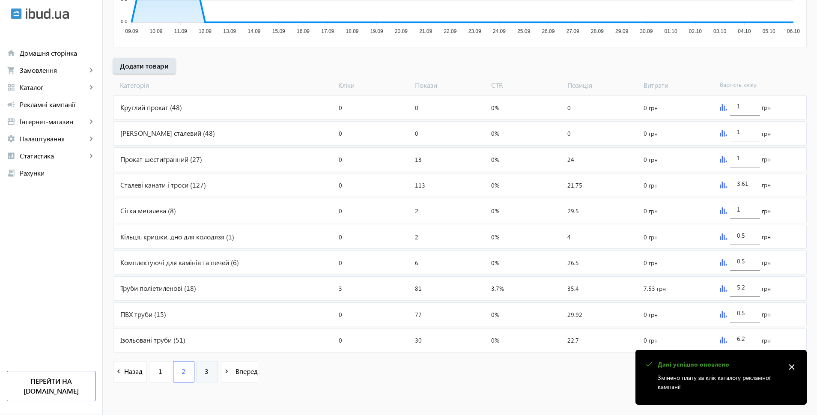
click at [198, 372] on link "3" at bounding box center [206, 371] width 21 height 21
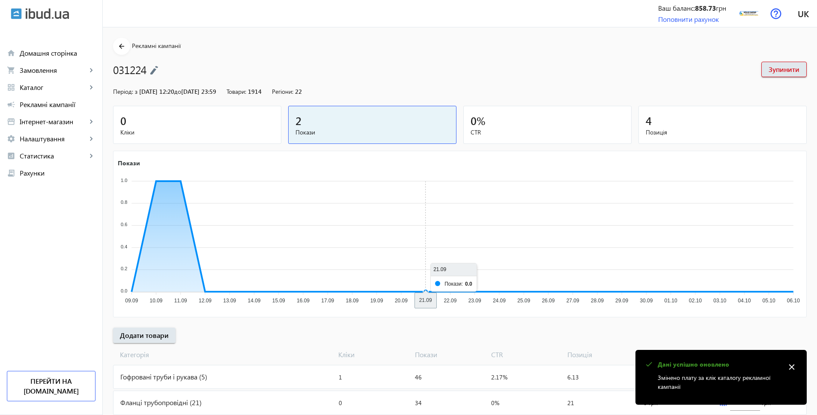
scroll to position [217, 0]
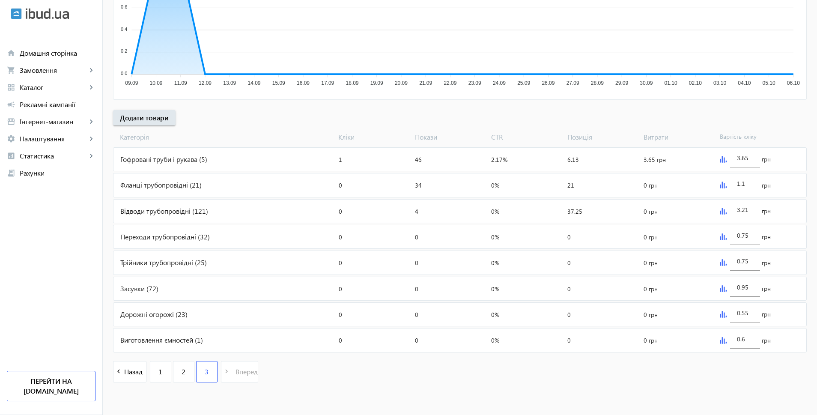
click at [192, 156] on div "Гофровані труби і рукава (5)" at bounding box center [224, 159] width 222 height 23
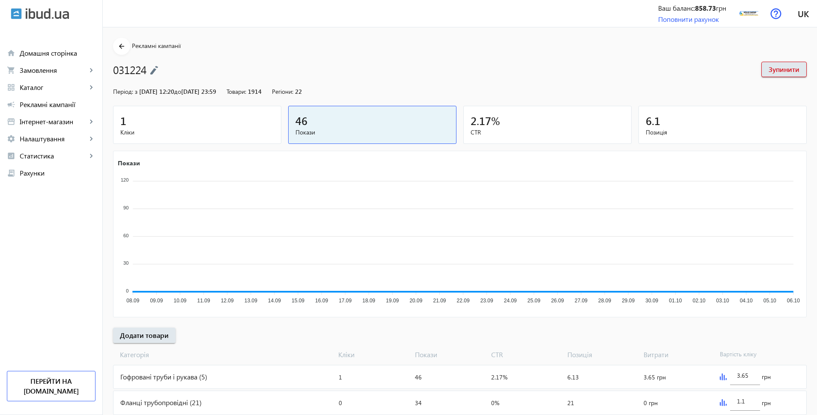
scroll to position [217, 0]
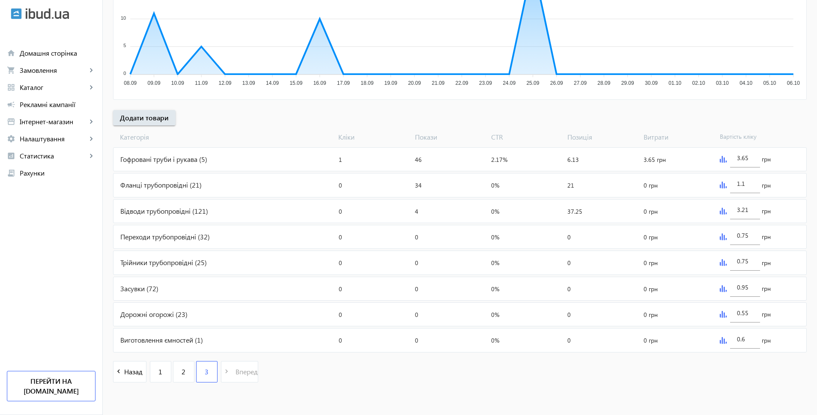
click at [721, 183] on img at bounding box center [722, 184] width 7 height 7
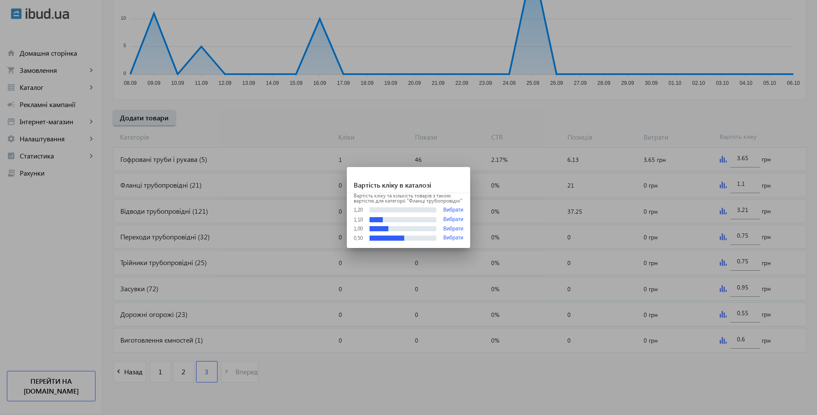
scroll to position [0, 0]
drag, startPoint x: 454, startPoint y: 207, endPoint x: 460, endPoint y: 206, distance: 6.1
click at [454, 207] on button "Вибрати" at bounding box center [453, 210] width 20 height 6
type input "1.2"
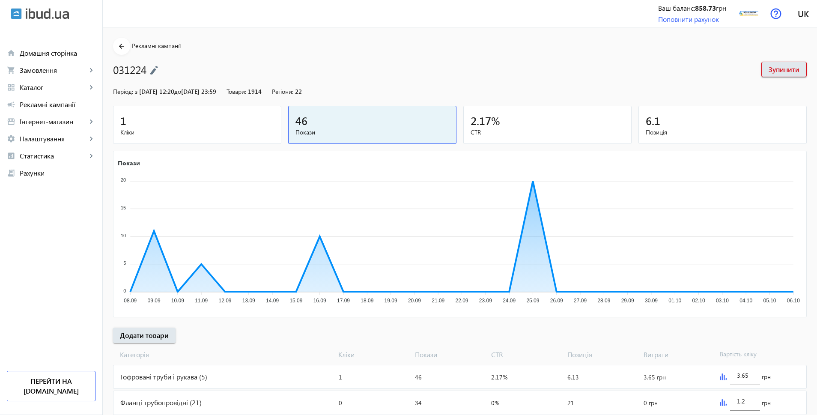
scroll to position [217, 0]
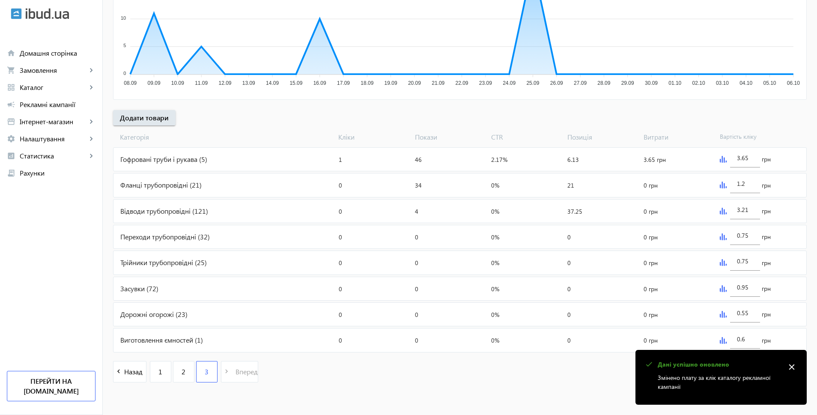
click at [723, 209] on img at bounding box center [722, 211] width 7 height 7
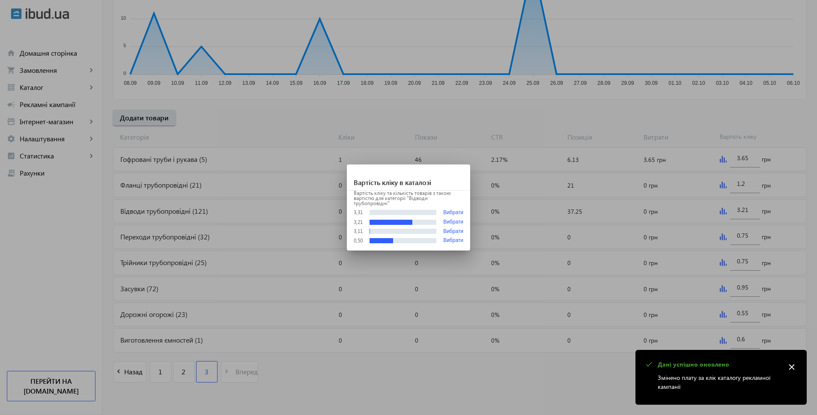
scroll to position [0, 0]
click at [447, 213] on button "Вибрати" at bounding box center [453, 212] width 20 height 6
type input "3.31"
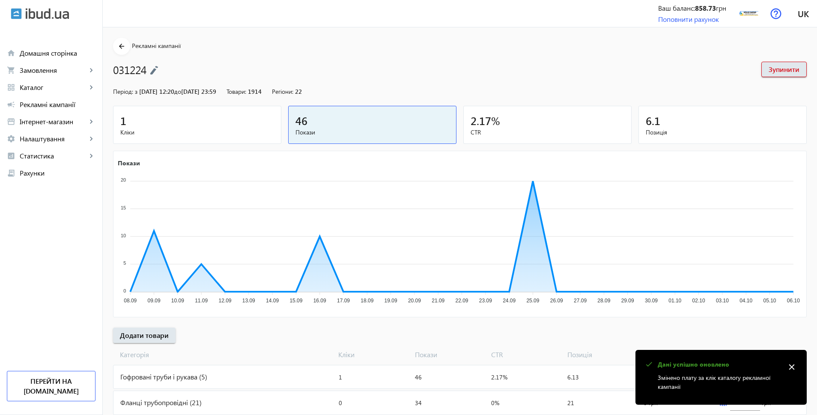
scroll to position [217, 0]
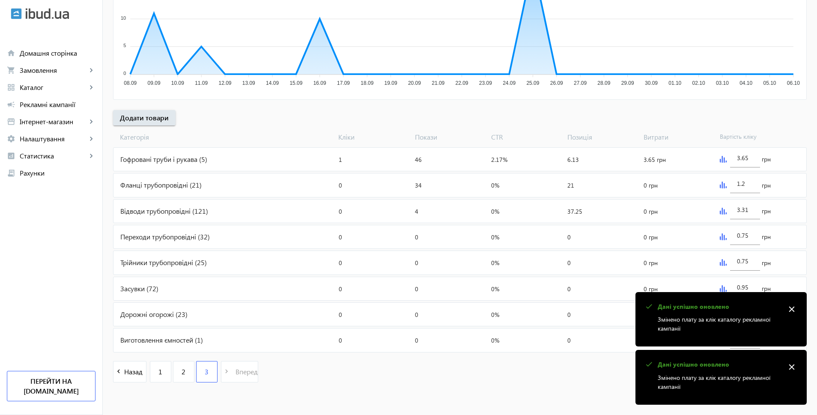
click at [722, 238] on img at bounding box center [722, 236] width 7 height 7
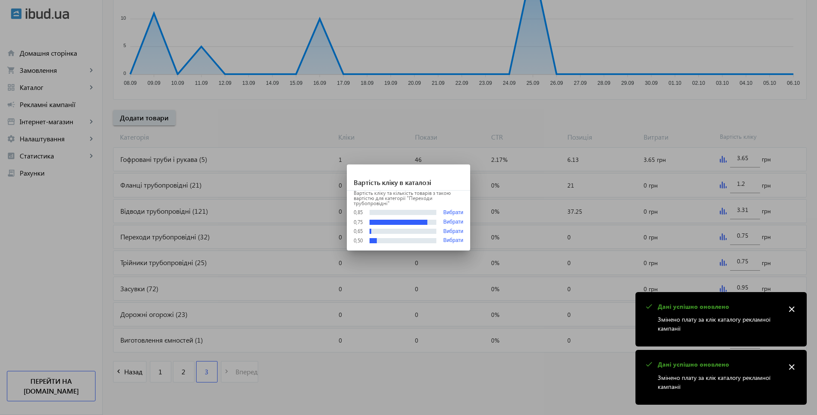
scroll to position [0, 0]
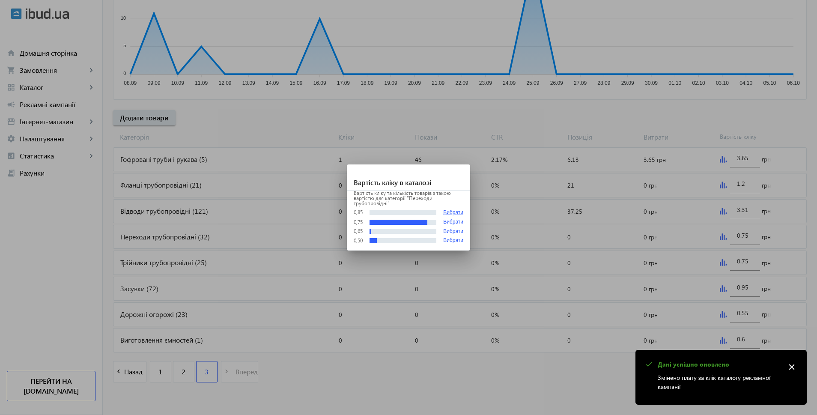
click at [446, 209] on button "Вибрати" at bounding box center [453, 212] width 20 height 6
type input "0.85"
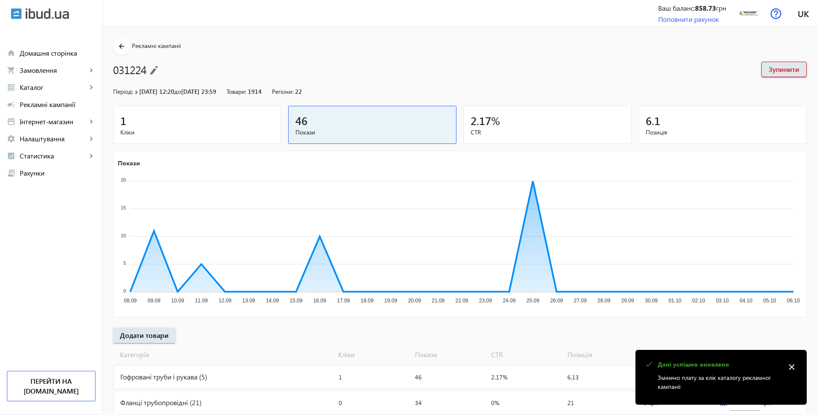
scroll to position [217, 0]
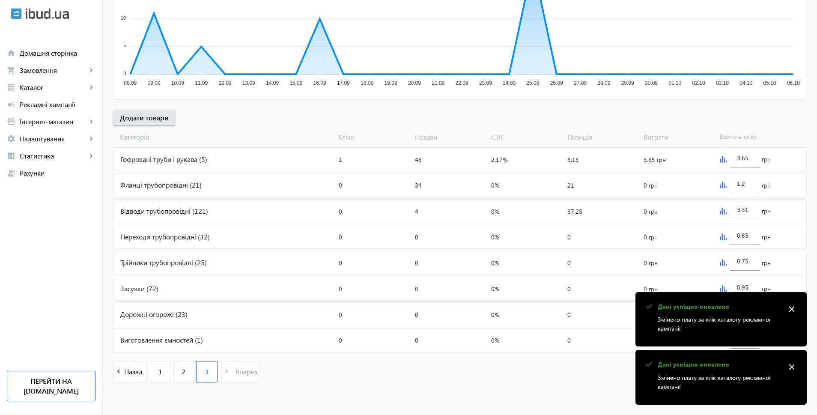
drag, startPoint x: 793, startPoint y: 365, endPoint x: 800, endPoint y: 326, distance: 40.1
click at [793, 360] on mat-icon "close" at bounding box center [791, 366] width 13 height 13
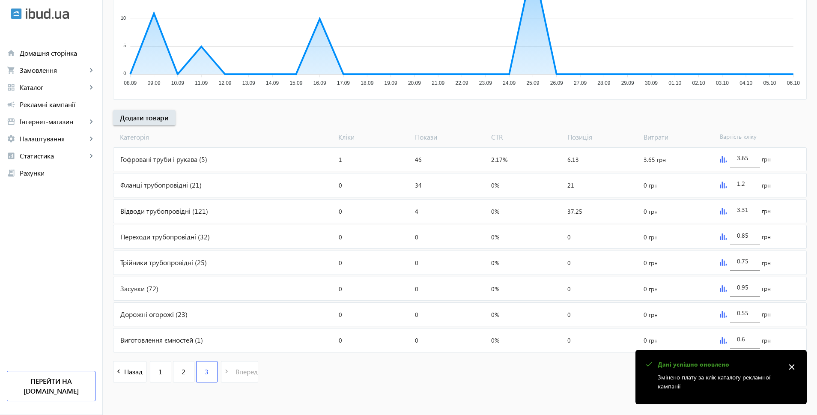
click at [794, 306] on div "0.55 грн" at bounding box center [761, 314] width 90 height 23
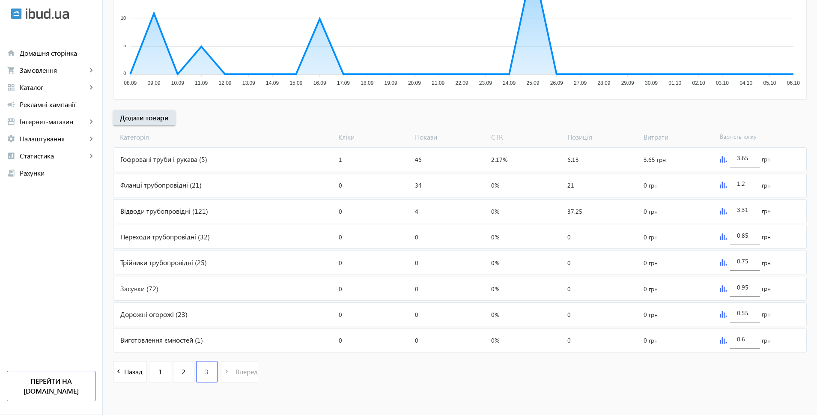
click at [719, 261] on img at bounding box center [722, 262] width 7 height 7
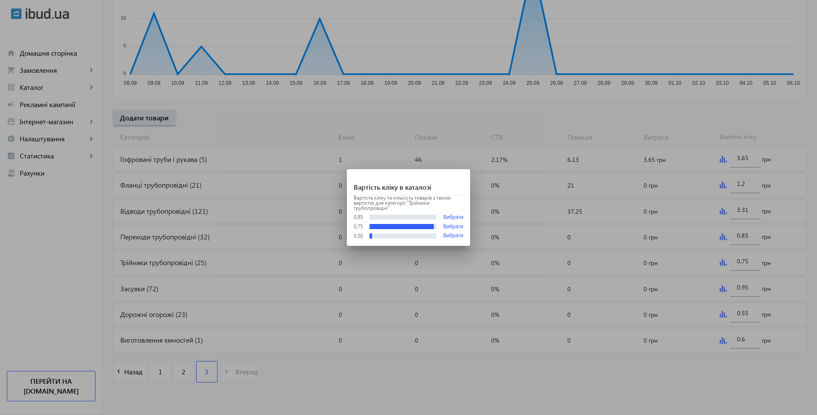
scroll to position [0, 0]
drag, startPoint x: 451, startPoint y: 217, endPoint x: 458, endPoint y: 216, distance: 7.0
click at [453, 216] on button "Вибрати" at bounding box center [453, 217] width 20 height 6
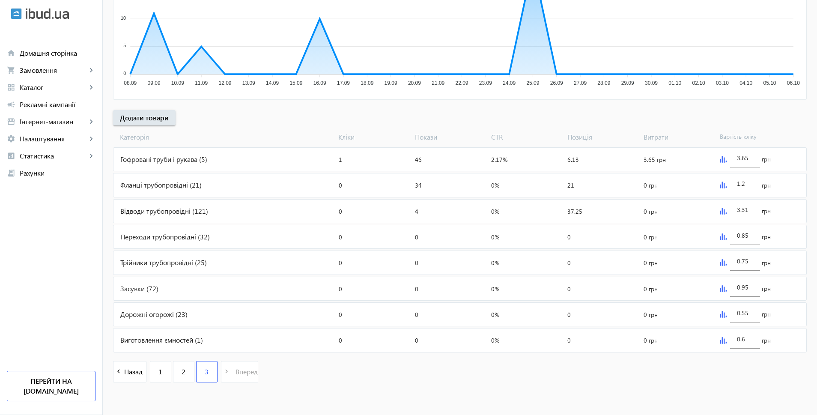
type input "0.85"
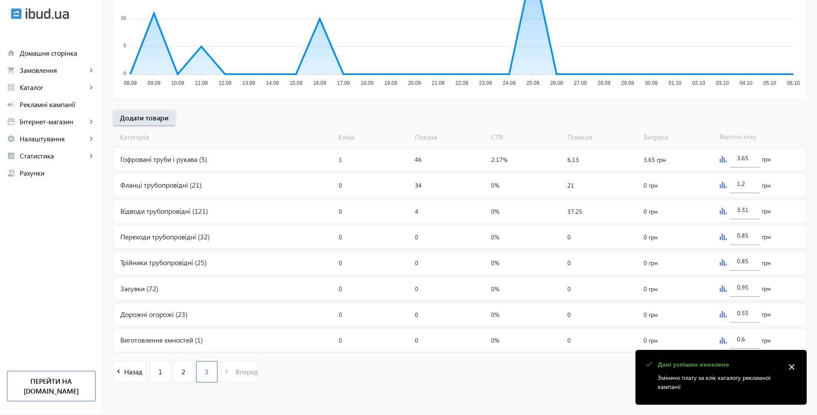
click at [720, 286] on img at bounding box center [722, 288] width 7 height 7
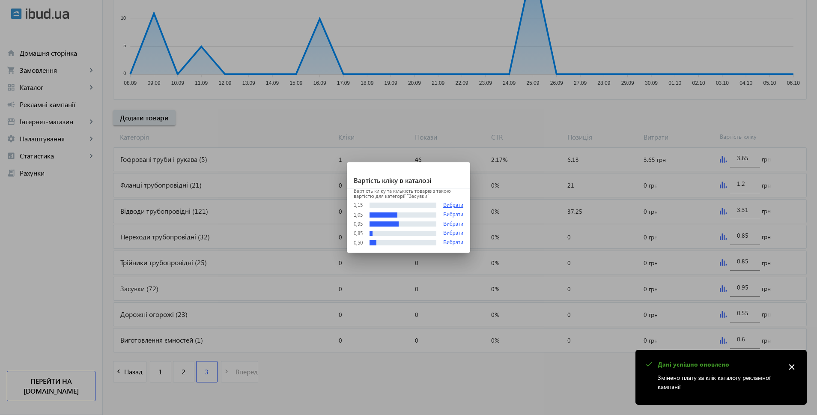
click at [445, 204] on button "Вибрати" at bounding box center [453, 205] width 20 height 6
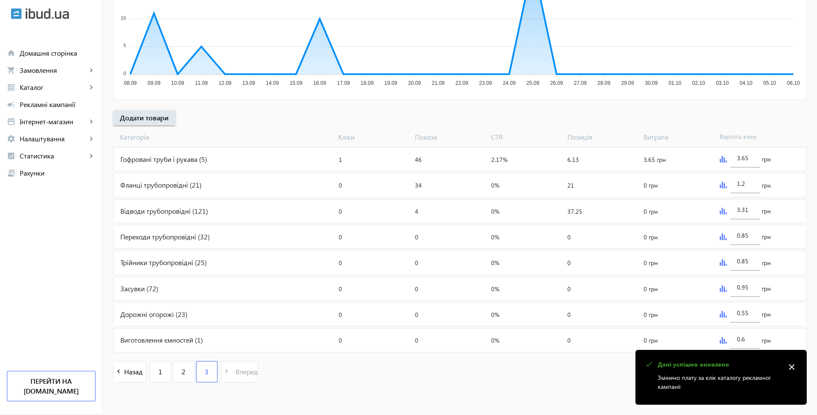
type input "1.15"
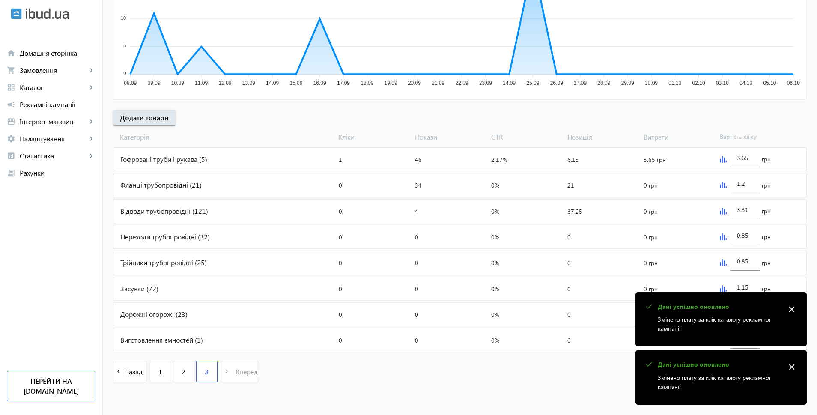
drag, startPoint x: 793, startPoint y: 304, endPoint x: 795, endPoint y: 320, distance: 16.0
click at [793, 306] on mat-icon "close" at bounding box center [791, 309] width 13 height 13
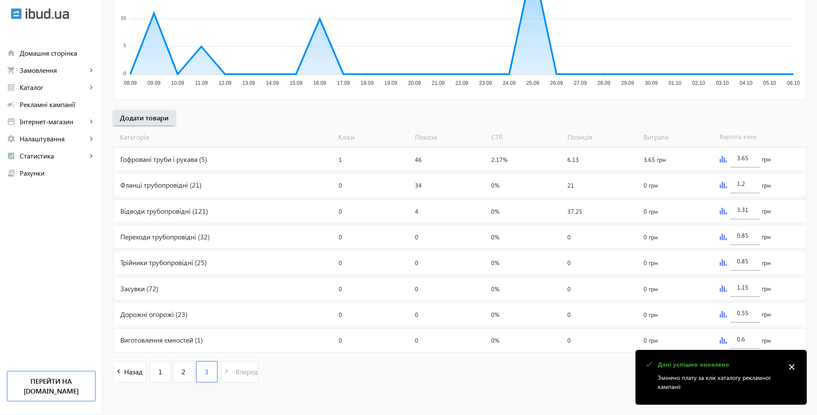
drag, startPoint x: 792, startPoint y: 365, endPoint x: 752, endPoint y: 339, distance: 47.6
click at [791, 365] on mat-icon "close" at bounding box center [791, 366] width 13 height 13
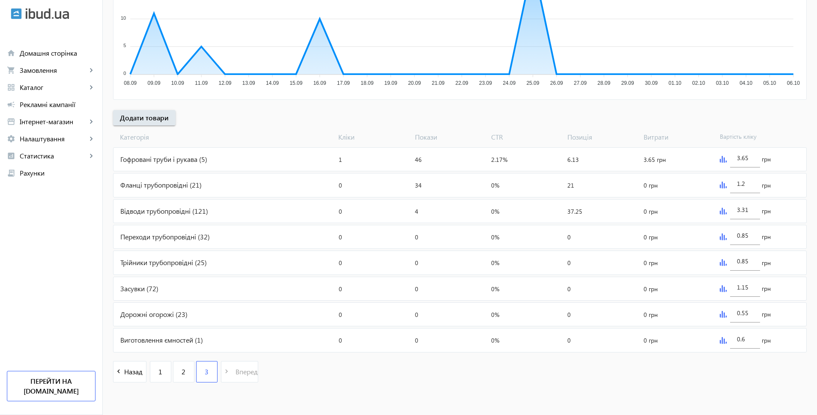
click at [722, 313] on img at bounding box center [722, 314] width 7 height 7
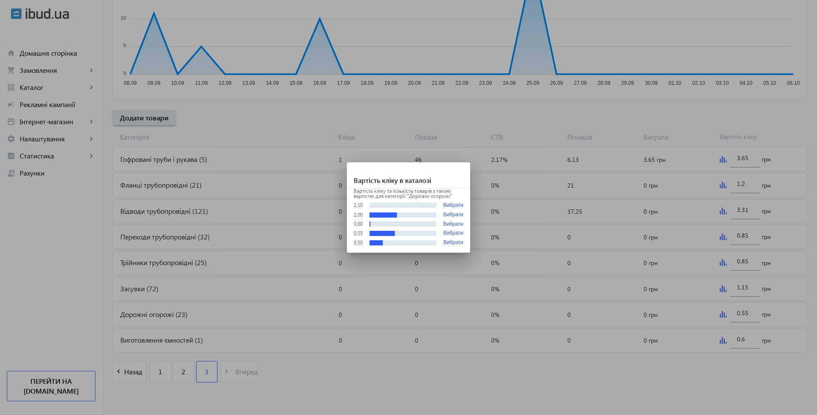
scroll to position [0, 0]
click at [453, 205] on button "Вибрати" at bounding box center [453, 205] width 20 height 6
type input "2.1"
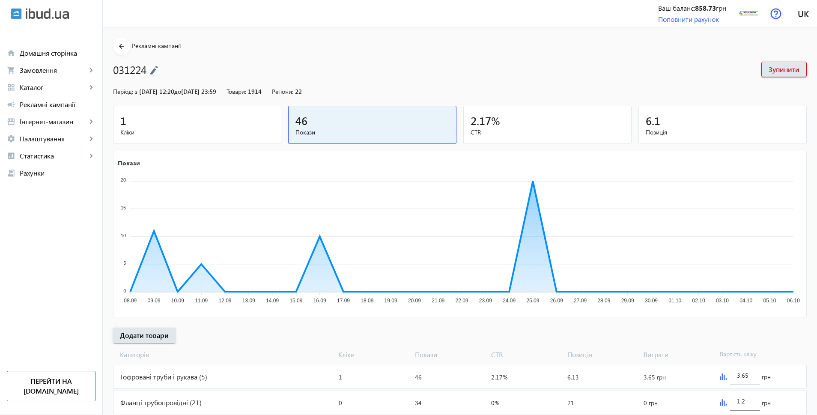
scroll to position [217, 0]
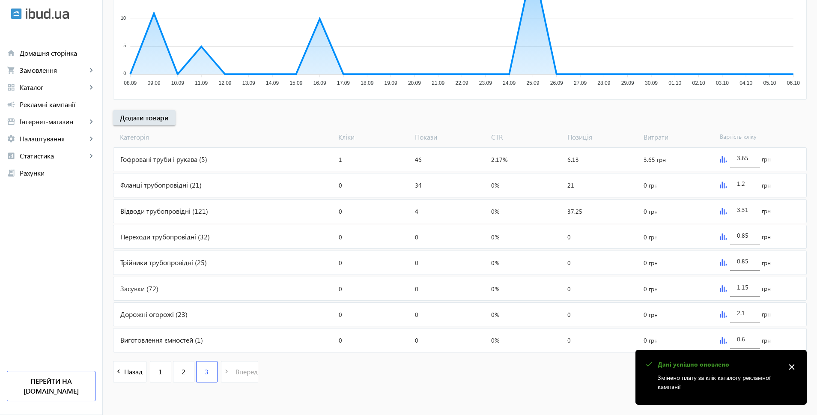
click at [722, 341] on img at bounding box center [722, 340] width 7 height 7
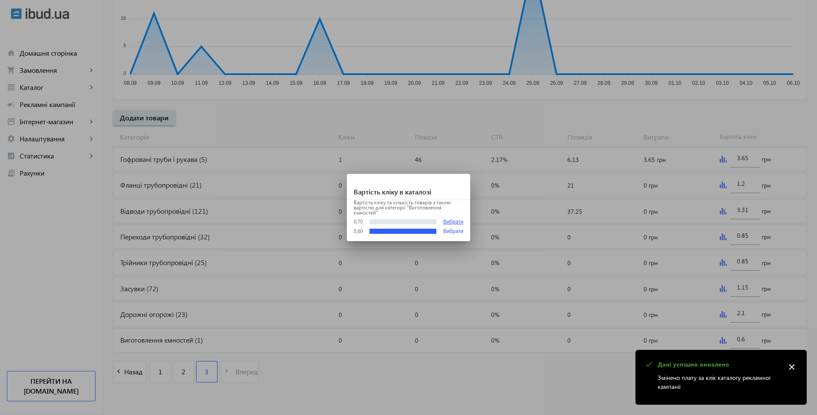
click at [452, 219] on button "Вибрати" at bounding box center [453, 222] width 20 height 6
type input "0.7"
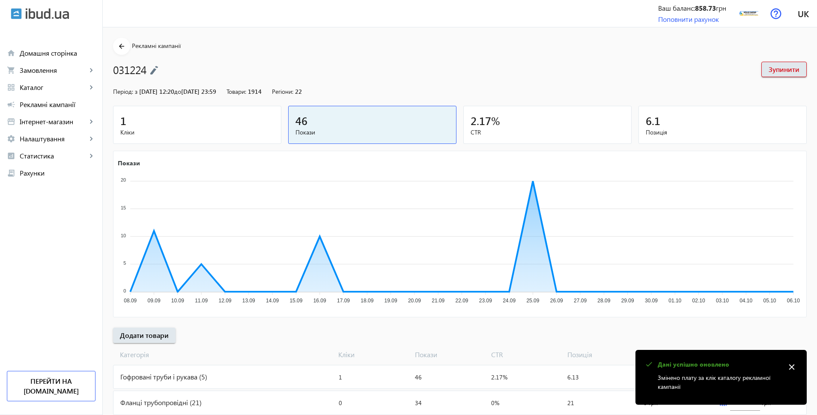
scroll to position [217, 0]
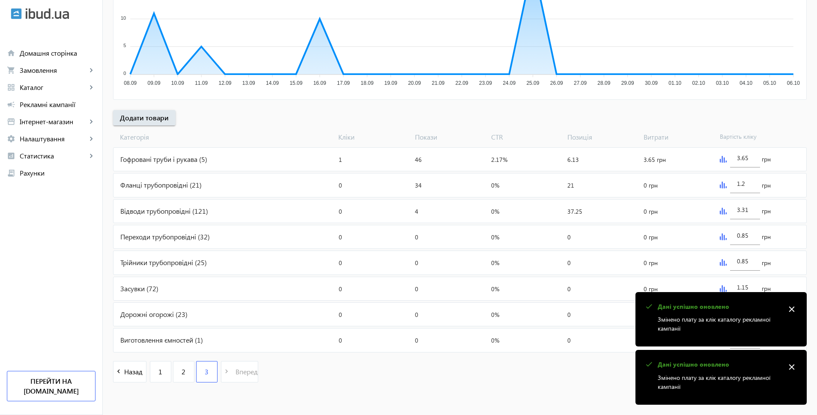
drag, startPoint x: 791, startPoint y: 307, endPoint x: 789, endPoint y: 357, distance: 49.7
click at [791, 307] on mat-icon "close" at bounding box center [791, 309] width 13 height 13
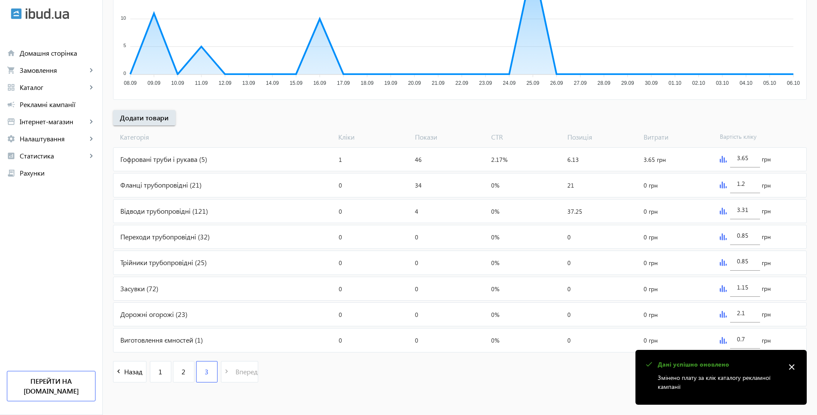
click at [791, 368] on mat-icon "close" at bounding box center [791, 366] width 13 height 13
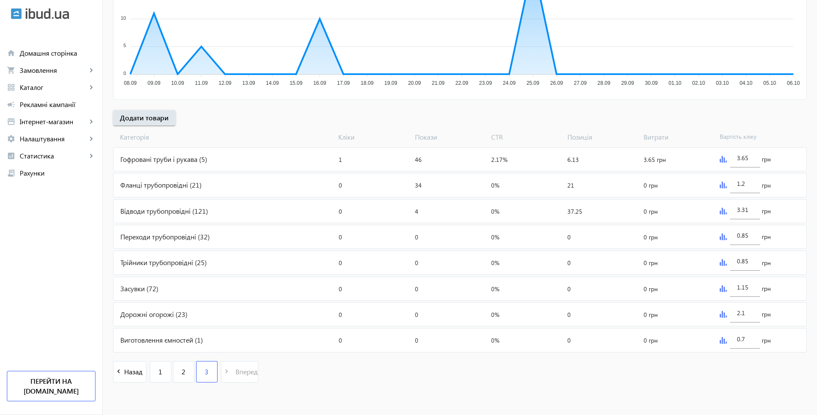
scroll to position [0, 0]
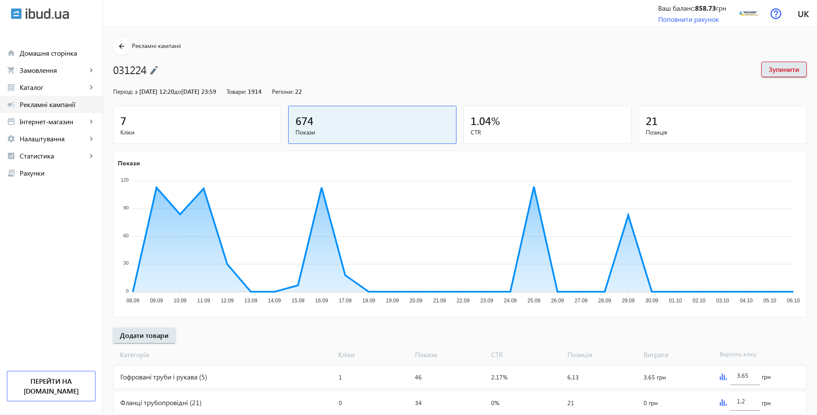
click at [37, 107] on span "Рекламні кампанії" at bounding box center [58, 104] width 76 height 9
